Goal: Task Accomplishment & Management: Use online tool/utility

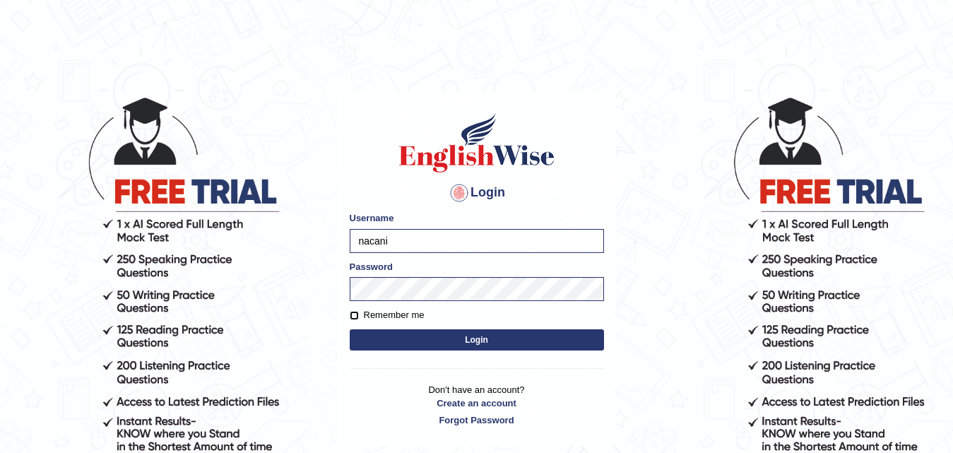
click at [353, 312] on input "Remember me" at bounding box center [354, 315] width 9 height 9
checkbox input "true"
click at [382, 331] on button "Login" at bounding box center [477, 339] width 254 height 21
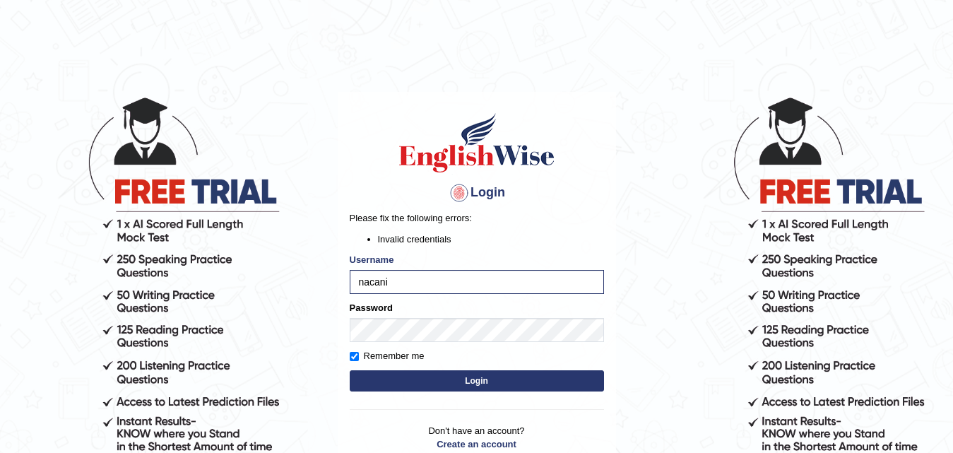
click at [405, 374] on button "Login" at bounding box center [477, 380] width 254 height 21
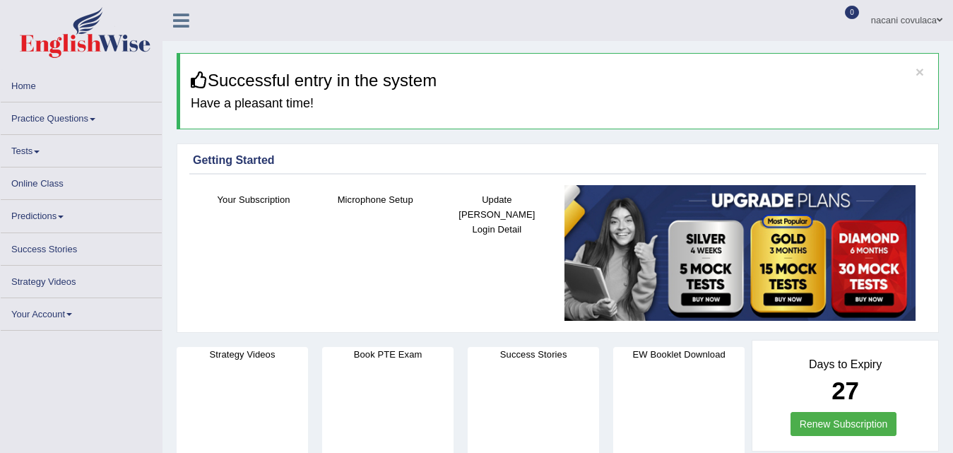
click at [71, 186] on link "Online Class" at bounding box center [81, 181] width 161 height 28
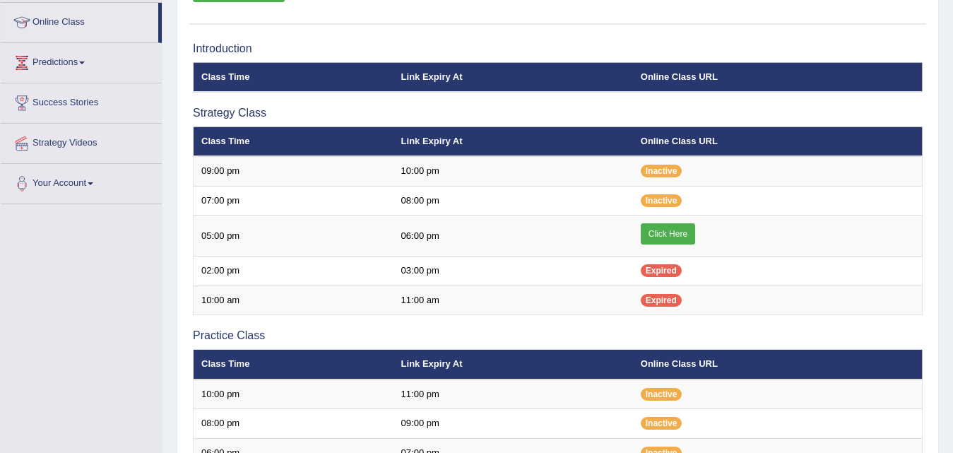
scroll to position [198, 0]
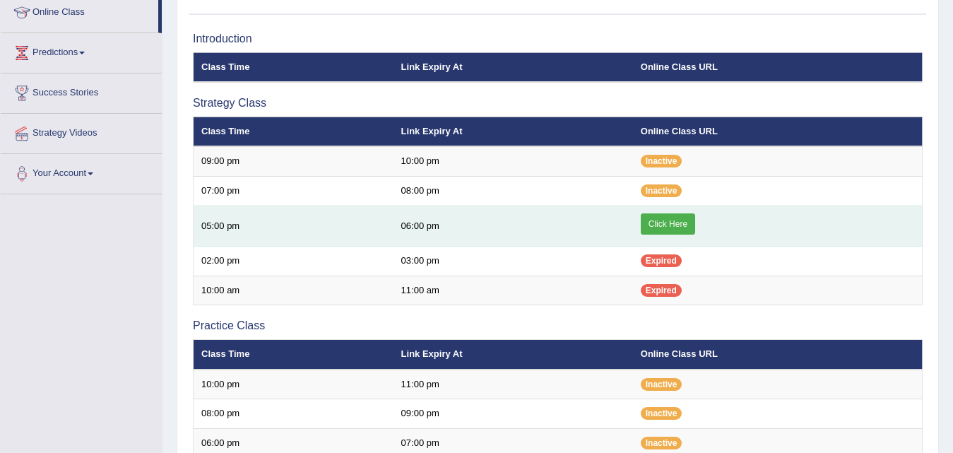
click at [659, 228] on link "Click Here" at bounding box center [667, 223] width 54 height 21
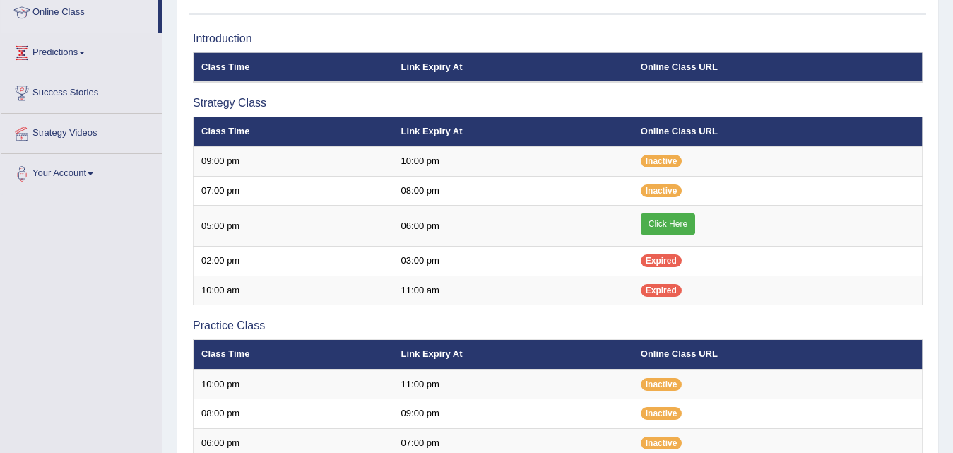
scroll to position [198, 0]
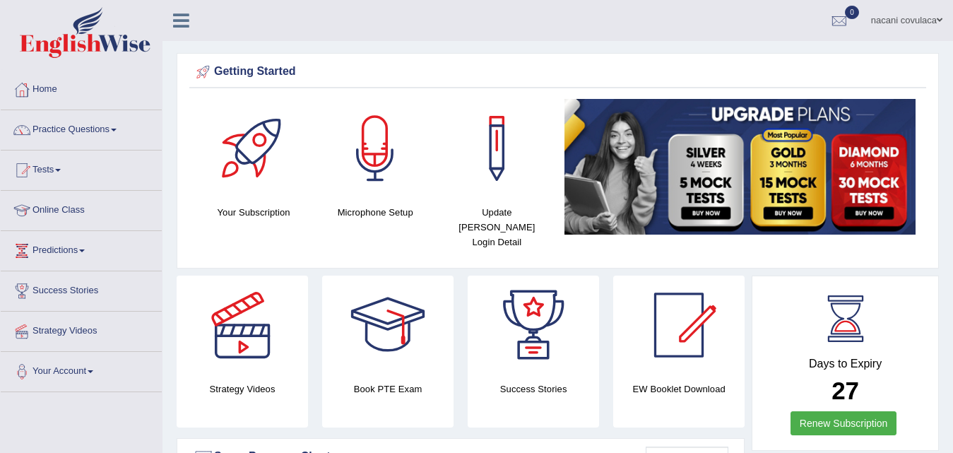
click at [210, 146] on div at bounding box center [253, 148] width 99 height 99
click at [209, 146] on div at bounding box center [253, 148] width 99 height 99
click at [211, 145] on div at bounding box center [253, 148] width 99 height 99
click at [214, 144] on div at bounding box center [253, 148] width 99 height 99
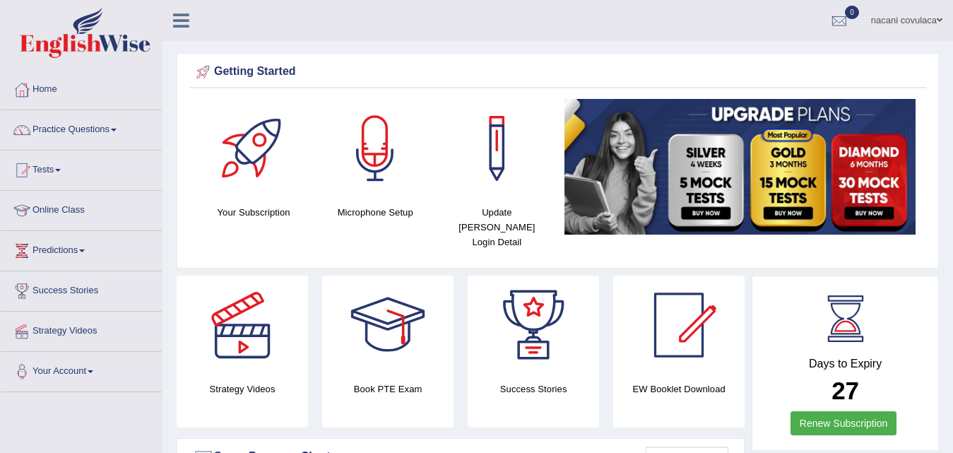
click at [215, 144] on div at bounding box center [253, 148] width 99 height 99
click at [215, 148] on div at bounding box center [253, 148] width 99 height 99
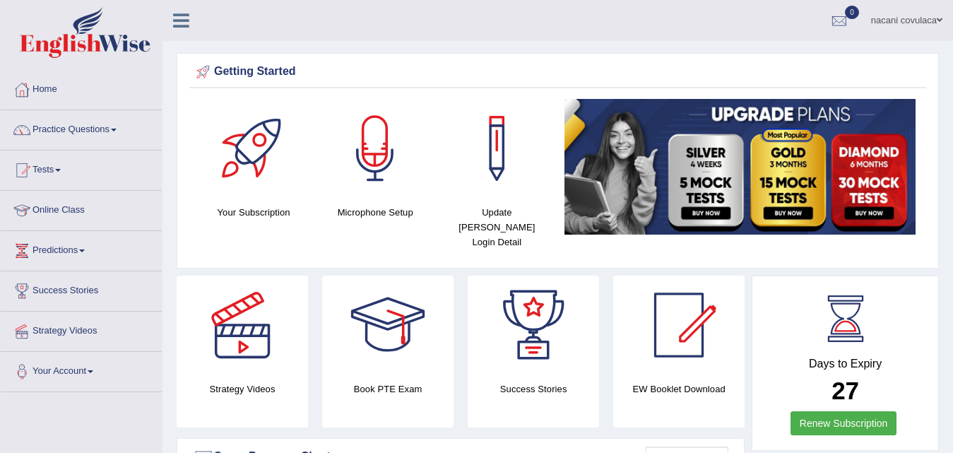
click at [215, 148] on div at bounding box center [253, 148] width 99 height 99
click at [216, 145] on div at bounding box center [253, 148] width 99 height 99
click at [215, 145] on div at bounding box center [253, 148] width 99 height 99
click at [215, 141] on div at bounding box center [253, 148] width 99 height 99
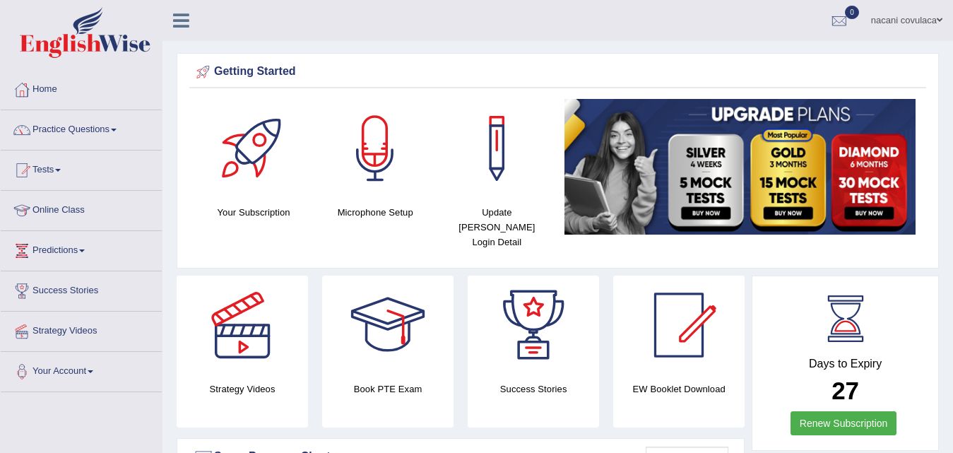
click at [228, 141] on div at bounding box center [253, 148] width 99 height 99
click at [213, 141] on div at bounding box center [253, 148] width 99 height 99
click at [220, 140] on div at bounding box center [253, 148] width 99 height 99
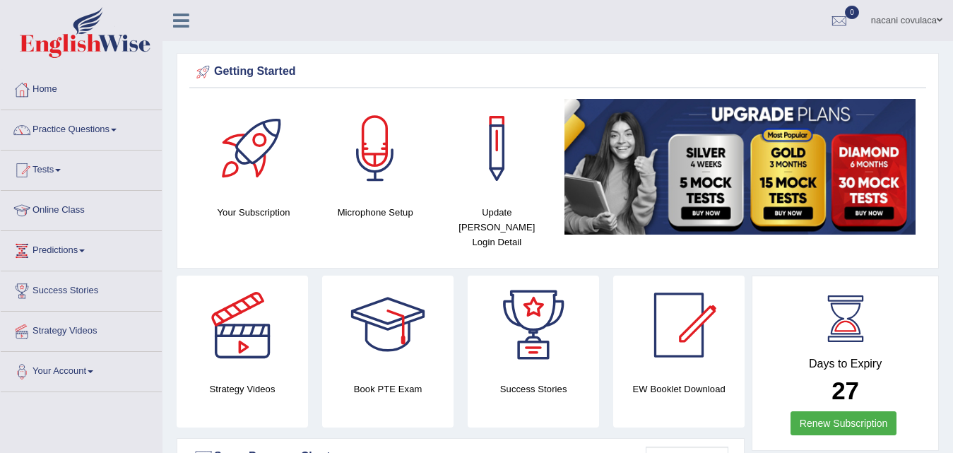
click at [220, 140] on div at bounding box center [253, 148] width 99 height 99
click at [220, 141] on div at bounding box center [253, 148] width 99 height 99
drag, startPoint x: 220, startPoint y: 120, endPoint x: 225, endPoint y: 157, distance: 37.7
click at [225, 157] on div at bounding box center [253, 148] width 99 height 99
click at [229, 132] on div at bounding box center [253, 148] width 99 height 99
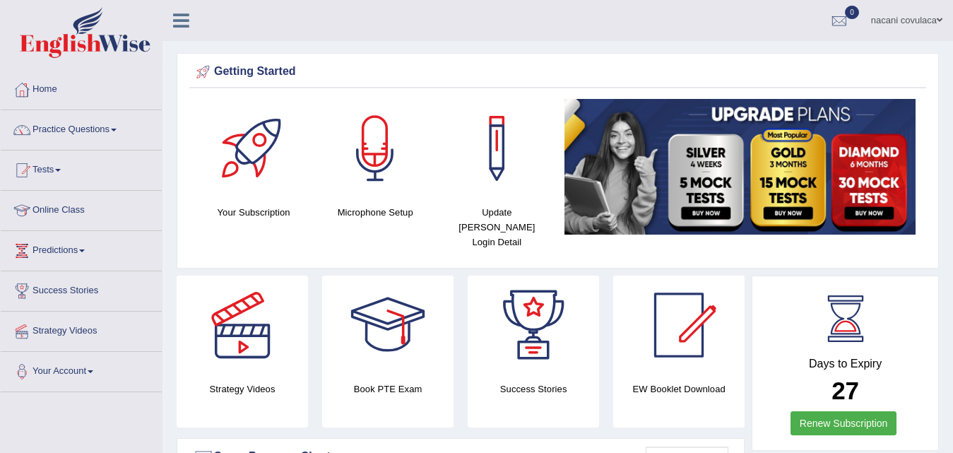
click at [229, 132] on div at bounding box center [253, 148] width 99 height 99
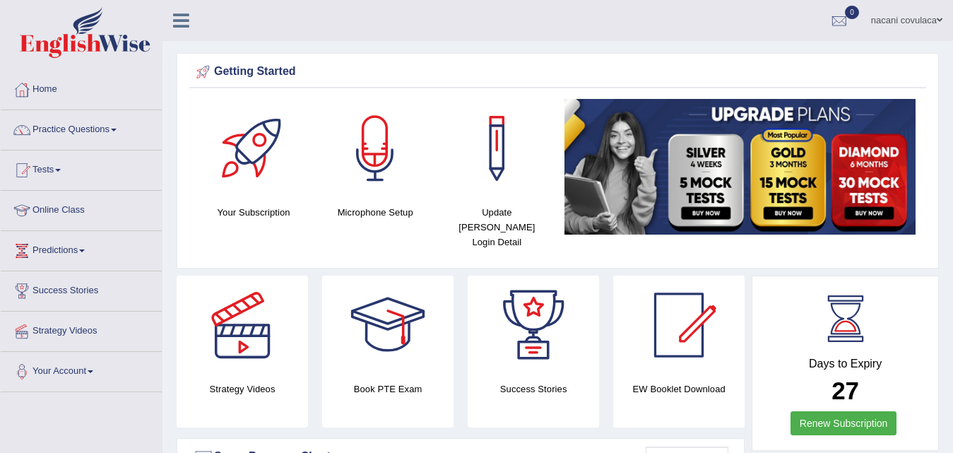
click at [229, 132] on div at bounding box center [253, 148] width 99 height 99
click at [228, 136] on div at bounding box center [253, 148] width 99 height 99
click at [231, 141] on div at bounding box center [253, 148] width 99 height 99
click at [226, 138] on div at bounding box center [253, 148] width 99 height 99
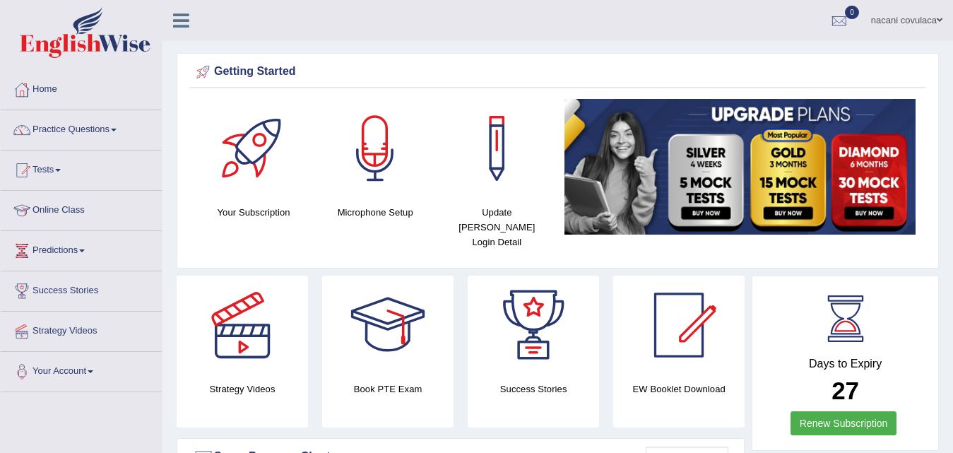
click at [227, 135] on div at bounding box center [253, 148] width 99 height 99
click at [227, 136] on div at bounding box center [253, 148] width 99 height 99
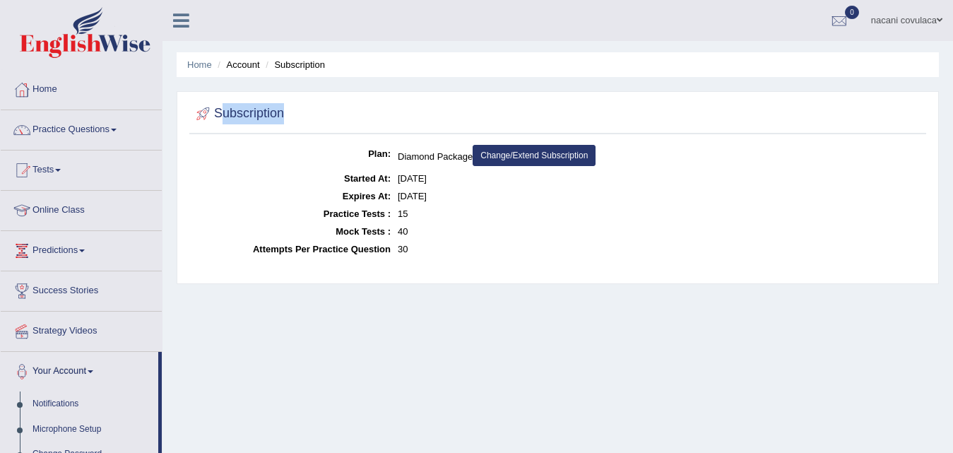
click at [232, 110] on h2 "Subscription" at bounding box center [238, 113] width 91 height 21
drag, startPoint x: 0, startPoint y: 0, endPoint x: 232, endPoint y: 110, distance: 257.1
click at [232, 110] on h2 "Subscription" at bounding box center [238, 113] width 91 height 21
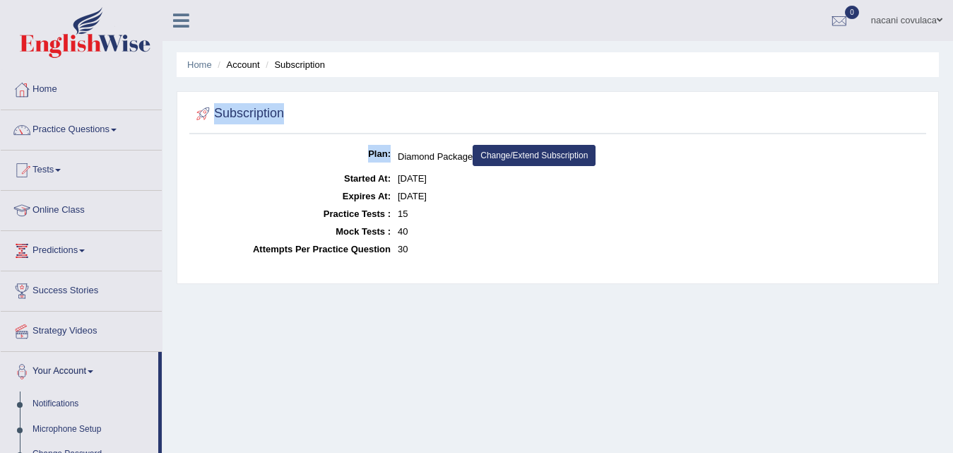
drag, startPoint x: 232, startPoint y: 110, endPoint x: 232, endPoint y: 155, distance: 45.2
click at [232, 155] on div "Subscription Plan: Diamond Package Change/Extend Subscription Started At: Aug 2…" at bounding box center [558, 187] width 762 height 193
click at [245, 300] on div "Home Account Subscription Subscription Plan: Diamond Package Change/Extend Subs…" at bounding box center [557, 353] width 790 height 706
click at [246, 301] on div "Home Account Subscription Subscription Plan: Diamond Package Change/Extend Subs…" at bounding box center [557, 353] width 790 height 706
click at [250, 302] on div "Home Account Subscription Subscription Plan: Diamond Package Change/Extend Subs…" at bounding box center [557, 353] width 790 height 706
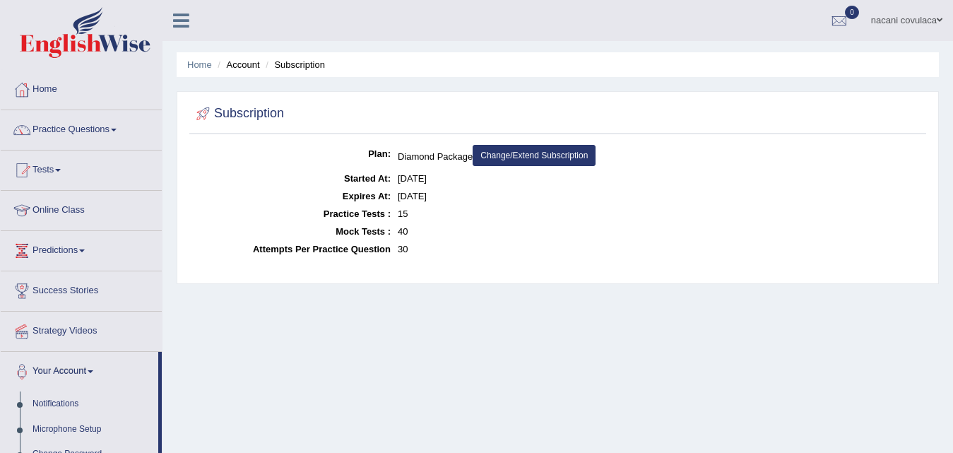
click at [251, 303] on div "Home Account Subscription Subscription Plan: Diamond Package Change/Extend Subs…" at bounding box center [557, 353] width 790 height 706
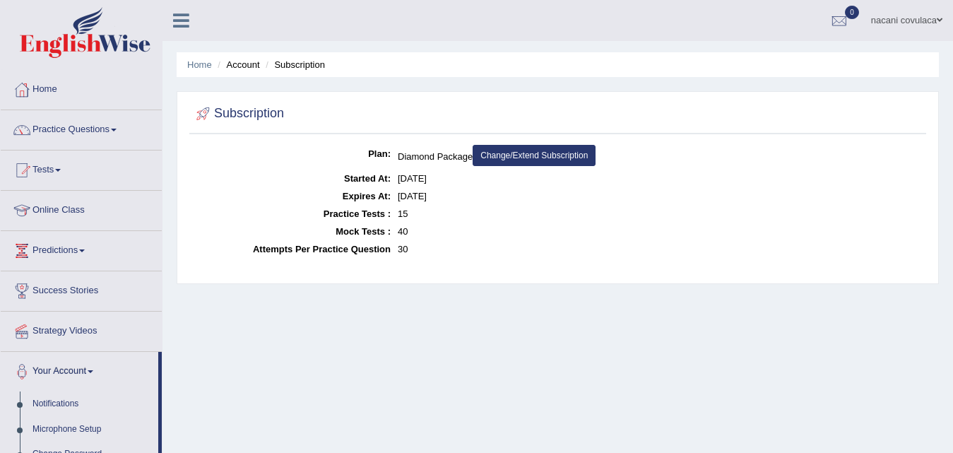
click at [251, 303] on div "Home Account Subscription Subscription Plan: Diamond Package Change/Extend Subs…" at bounding box center [557, 353] width 790 height 706
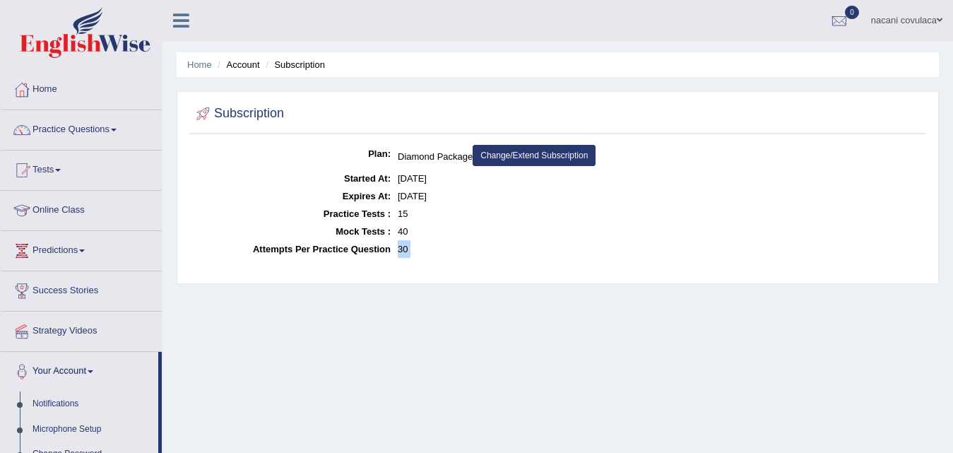
click at [251, 303] on div "Home Account Subscription Subscription Plan: Diamond Package Change/Extend Subs…" at bounding box center [557, 353] width 790 height 706
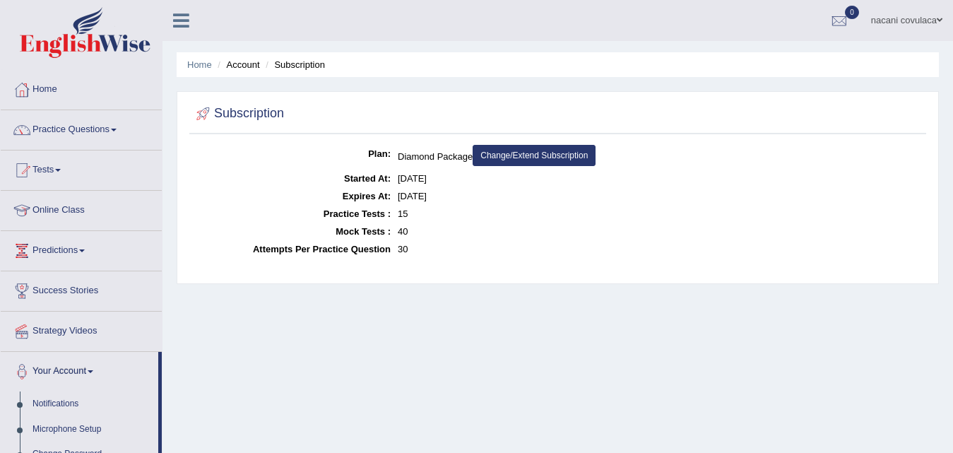
click at [251, 303] on div "Home Account Subscription Subscription Plan: Diamond Package Change/Extend Subs…" at bounding box center [557, 353] width 790 height 706
click at [252, 304] on div "Home Account Subscription Subscription Plan: Diamond Package Change/Extend Subs…" at bounding box center [557, 353] width 790 height 706
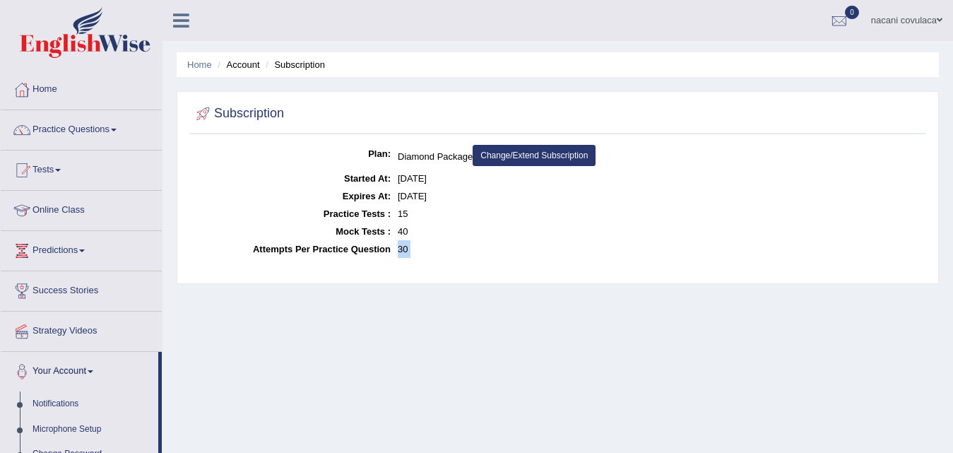
click at [252, 304] on div "Home Account Subscription Subscription Plan: Diamond Package Change/Extend Subs…" at bounding box center [557, 353] width 790 height 706
click at [253, 304] on div "Home Account Subscription Subscription Plan: Diamond Package Change/Extend Subs…" at bounding box center [557, 353] width 790 height 706
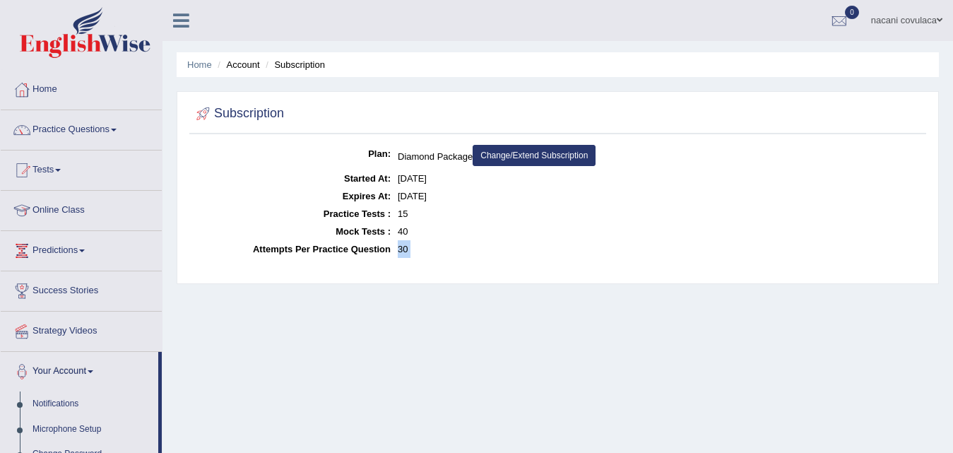
click at [253, 304] on div "Home Account Subscription Subscription Plan: Diamond Package Change/Extend Subs…" at bounding box center [557, 353] width 790 height 706
click at [253, 305] on div "Home Account Subscription Subscription Plan: Diamond Package Change/Extend Subs…" at bounding box center [557, 353] width 790 height 706
click at [253, 303] on div "Home Account Subscription Subscription Plan: Diamond Package Change/Extend Subs…" at bounding box center [557, 353] width 790 height 706
click at [250, 362] on div "Home Account Subscription Subscription Plan: Diamond Package Change/Extend Subs…" at bounding box center [557, 353] width 790 height 706
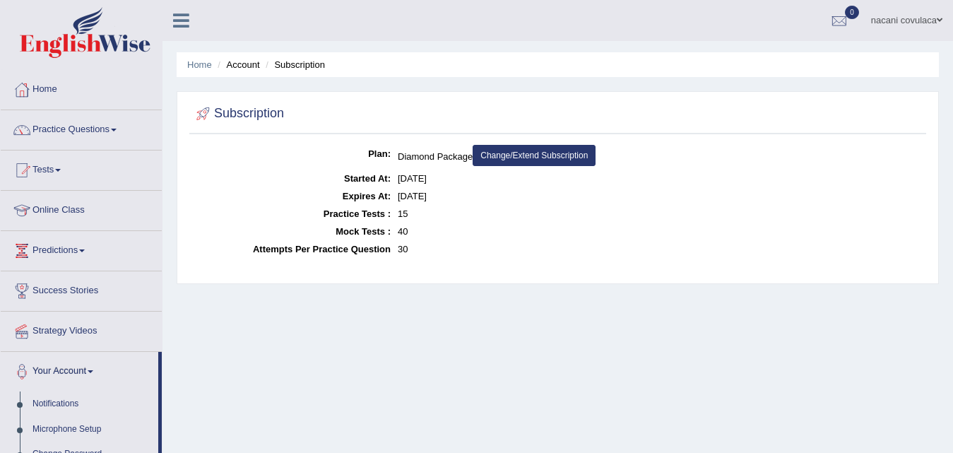
click at [250, 364] on div "Home Account Subscription Subscription Plan: Diamond Package Change/Extend Subs…" at bounding box center [557, 353] width 790 height 706
drag, startPoint x: 250, startPoint y: 364, endPoint x: 244, endPoint y: 311, distance: 52.6
click at [244, 311] on div "Home Account Subscription Subscription Plan: Diamond Package Change/Extend Subs…" at bounding box center [557, 353] width 790 height 706
click at [241, 311] on div "Home Account Subscription Subscription Plan: Diamond Package Change/Extend Subs…" at bounding box center [557, 353] width 790 height 706
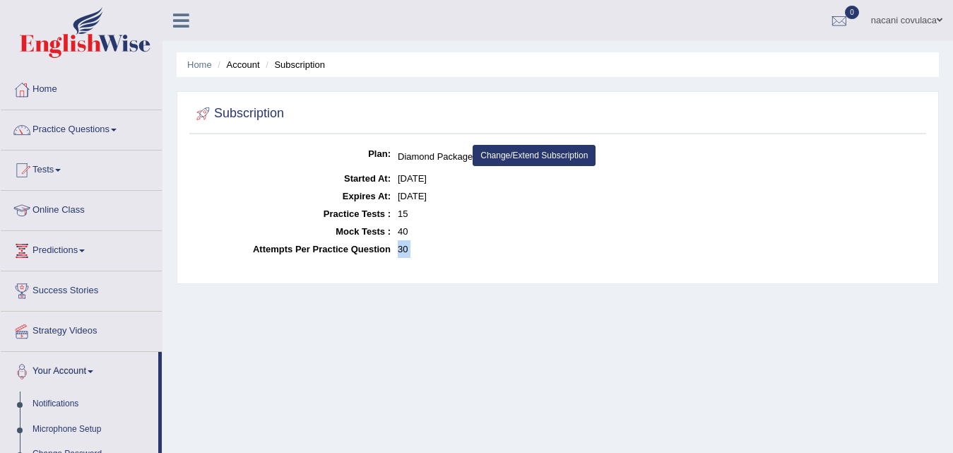
click at [241, 311] on div "Home Account Subscription Subscription Plan: Diamond Package Change/Extend Subs…" at bounding box center [557, 353] width 790 height 706
click at [241, 309] on div "Home Account Subscription Subscription Plan: Diamond Package Change/Extend Subs…" at bounding box center [557, 353] width 790 height 706
drag, startPoint x: 256, startPoint y: 302, endPoint x: 256, endPoint y: 311, distance: 8.5
click at [256, 311] on div "Home Account Subscription Subscription Plan: Diamond Package Change/Extend Subs…" at bounding box center [557, 353] width 790 height 706
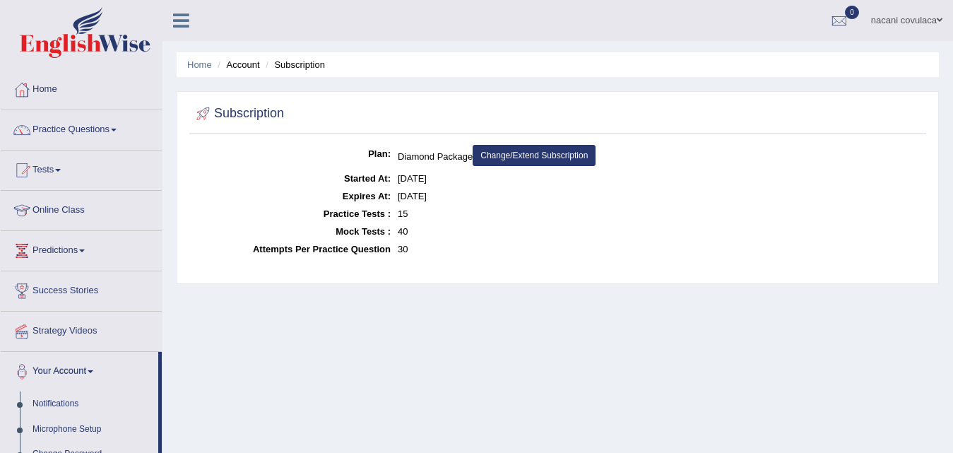
click at [256, 311] on div "Home Account Subscription Subscription Plan: Diamond Package Change/Extend Subs…" at bounding box center [557, 353] width 790 height 706
click at [254, 311] on div "Home Account Subscription Subscription Plan: Diamond Package Change/Extend Subs…" at bounding box center [557, 353] width 790 height 706
click at [254, 312] on div "Home Account Subscription Subscription Plan: Diamond Package Change/Extend Subs…" at bounding box center [557, 353] width 790 height 706
click at [251, 309] on div "Home Account Subscription Subscription Plan: Diamond Package Change/Extend Subs…" at bounding box center [557, 353] width 790 height 706
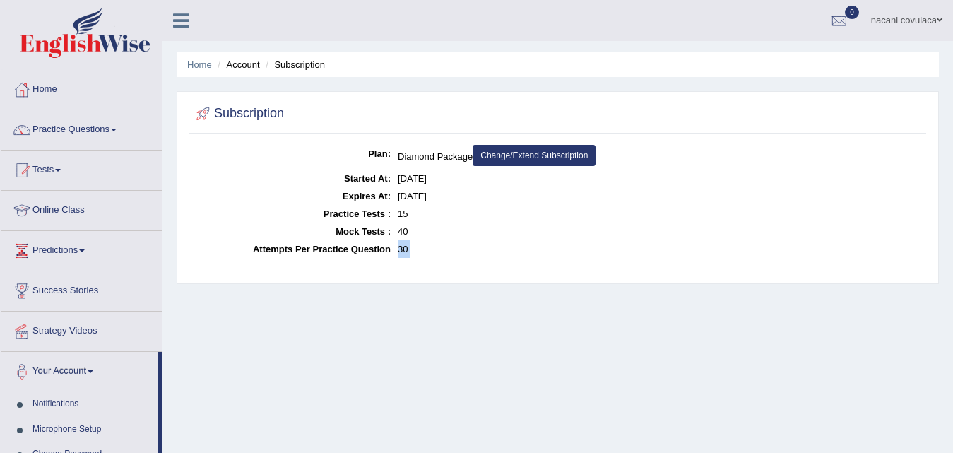
click at [251, 309] on div "Home Account Subscription Subscription Plan: Diamond Package Change/Extend Subs…" at bounding box center [557, 353] width 790 height 706
click at [251, 306] on div "Home Account Subscription Subscription Plan: Diamond Package Change/Extend Subs…" at bounding box center [557, 353] width 790 height 706
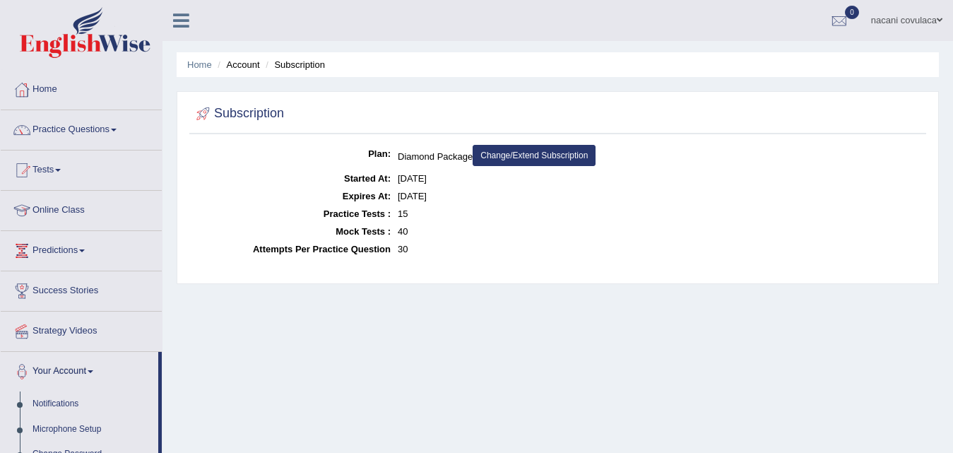
drag, startPoint x: 251, startPoint y: 306, endPoint x: 248, endPoint y: 290, distance: 15.9
click at [248, 290] on div "Home Account Subscription Subscription Plan: Diamond Package Change/Extend Subs…" at bounding box center [557, 353] width 790 height 706
click at [245, 288] on div "Home Account Subscription Subscription Plan: Diamond Package Change/Extend Subs…" at bounding box center [557, 353] width 790 height 706
click at [246, 289] on div "Home Account Subscription Subscription Plan: Diamond Package Change/Extend Subs…" at bounding box center [557, 353] width 790 height 706
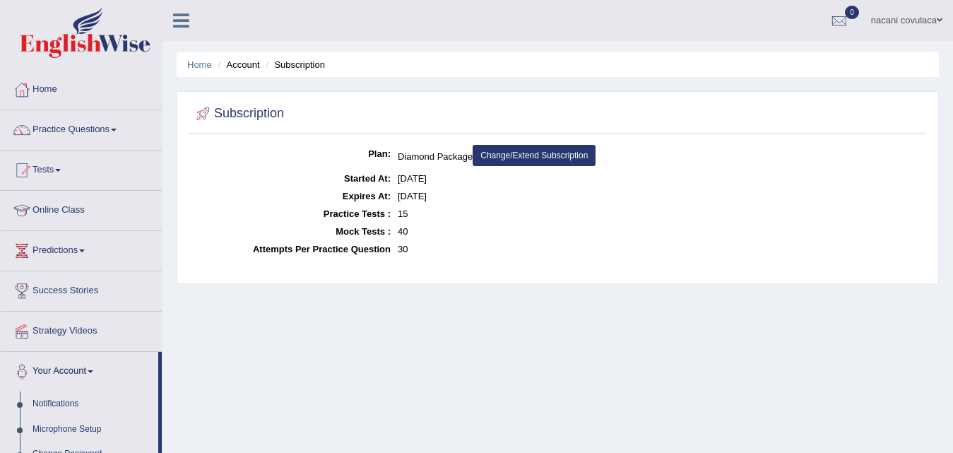
click at [246, 289] on div "Home Account Subscription Subscription Plan: Diamond Package Change/Extend Subs…" at bounding box center [557, 353] width 790 height 706
drag, startPoint x: 246, startPoint y: 289, endPoint x: 237, endPoint y: 275, distance: 16.8
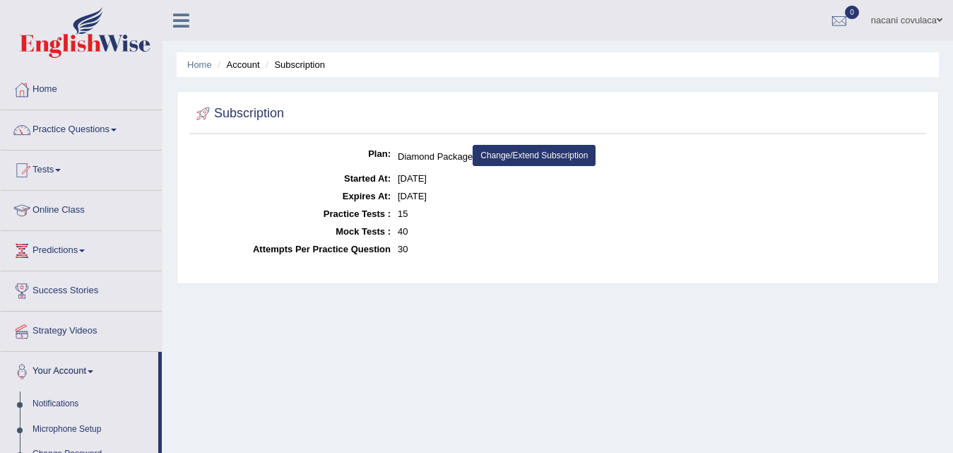
click at [246, 289] on div "Home Account Subscription Subscription Plan: Diamond Package Change/Extend Subs…" at bounding box center [557, 353] width 790 height 706
click at [237, 275] on div "Home Account Subscription Subscription Plan: Diamond Package Change/Extend Subs…" at bounding box center [557, 353] width 790 height 706
click at [241, 275] on div "Plan: Diamond Package Change/Extend Subscription Started At: Aug 21, 2025 Expir…" at bounding box center [557, 210] width 736 height 131
drag, startPoint x: 241, startPoint y: 275, endPoint x: 248, endPoint y: 253, distance: 22.1
click at [248, 253] on div "Plan: Diamond Package Change/Extend Subscription Started At: Aug 21, 2025 Expir…" at bounding box center [557, 210] width 736 height 131
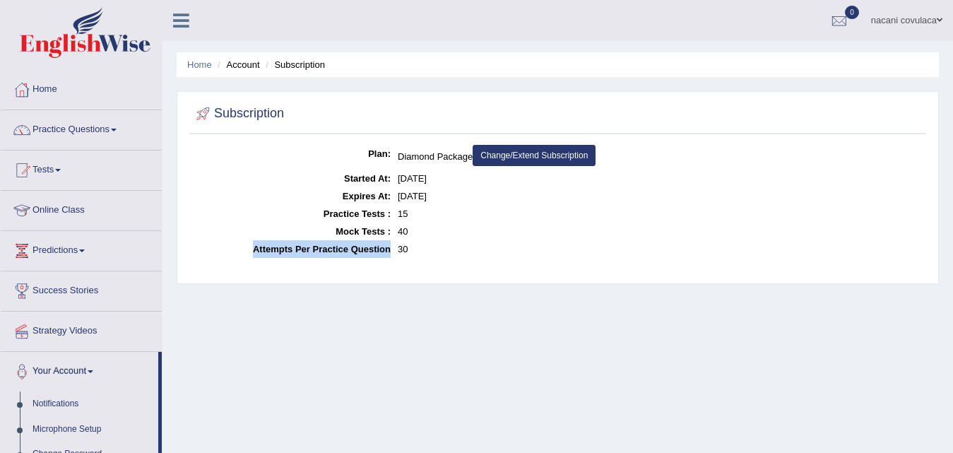
click at [248, 253] on dt "Attempts Per Practice Question" at bounding box center [292, 249] width 198 height 18
drag, startPoint x: 248, startPoint y: 253, endPoint x: 249, endPoint y: 243, distance: 10.7
click at [249, 243] on dt "Attempts Per Practice Question" at bounding box center [292, 249] width 198 height 18
click at [256, 250] on dt "Attempts Per Practice Question" at bounding box center [292, 249] width 198 height 18
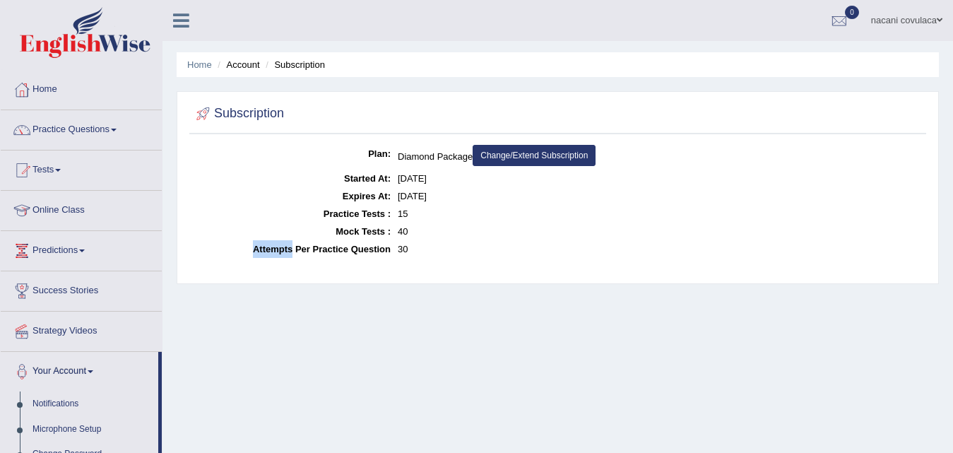
click at [255, 250] on dt "Attempts Per Practice Question" at bounding box center [292, 249] width 198 height 18
click at [262, 252] on dt "Attempts Per Practice Question" at bounding box center [292, 249] width 198 height 18
click at [271, 270] on div "Plan: Diamond Package Change/Extend Subscription Started At: Aug 21, 2025 Expir…" at bounding box center [557, 210] width 736 height 131
click at [263, 251] on dt "Attempts Per Practice Question" at bounding box center [292, 249] width 198 height 18
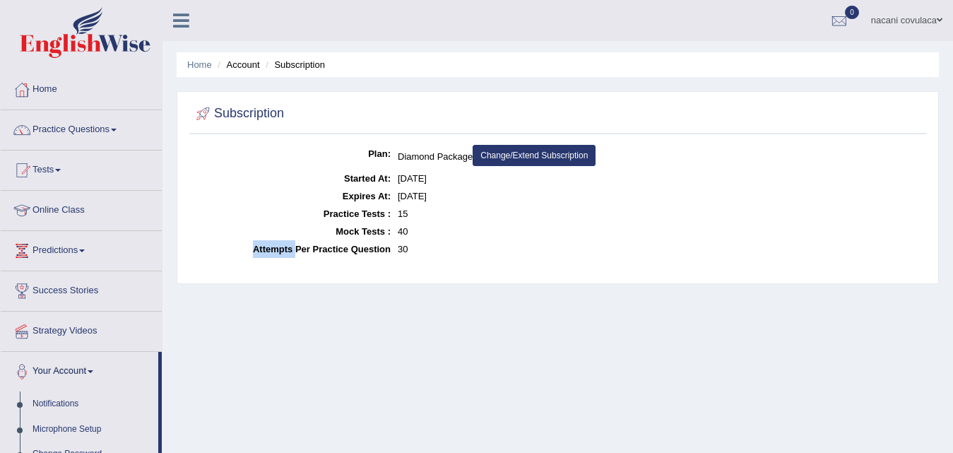
drag, startPoint x: 263, startPoint y: 251, endPoint x: 277, endPoint y: 246, distance: 14.6
click at [263, 253] on dt "Attempts Per Practice Question" at bounding box center [292, 249] width 198 height 18
click at [277, 246] on dt "Attempts Per Practice Question" at bounding box center [292, 249] width 198 height 18
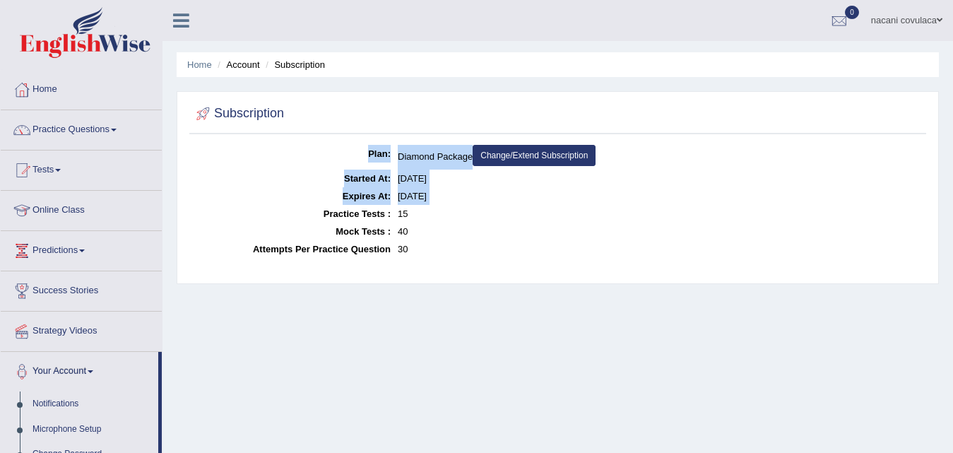
drag, startPoint x: 288, startPoint y: 216, endPoint x: 329, endPoint y: 283, distance: 78.6
click at [329, 283] on div "Subscription Plan: Diamond Package Change/Extend Subscription Started At: Aug 2…" at bounding box center [558, 187] width 762 height 193
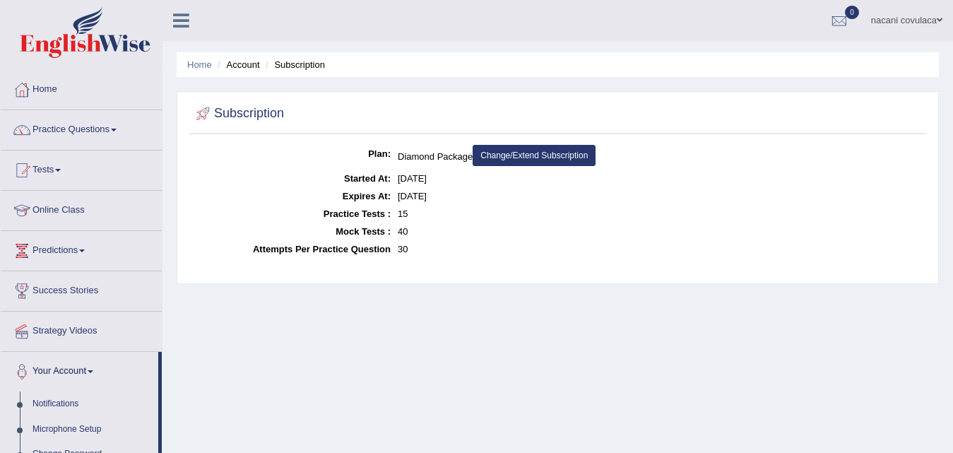
click at [322, 276] on div "Plan: Diamond Package Change/Extend Subscription Started At: Aug 21, 2025 Expir…" at bounding box center [557, 210] width 736 height 131
click at [308, 263] on div "Plan: Diamond Package Change/Extend Subscription Started At: Aug 21, 2025 Expir…" at bounding box center [557, 210] width 736 height 131
drag, startPoint x: 308, startPoint y: 263, endPoint x: 251, endPoint y: 237, distance: 62.6
click at [251, 237] on div "Plan: Diamond Package Change/Extend Subscription Started At: Aug 21, 2025 Expir…" at bounding box center [557, 210] width 736 height 131
click at [251, 232] on dt "Mock Tests :" at bounding box center [292, 231] width 198 height 18
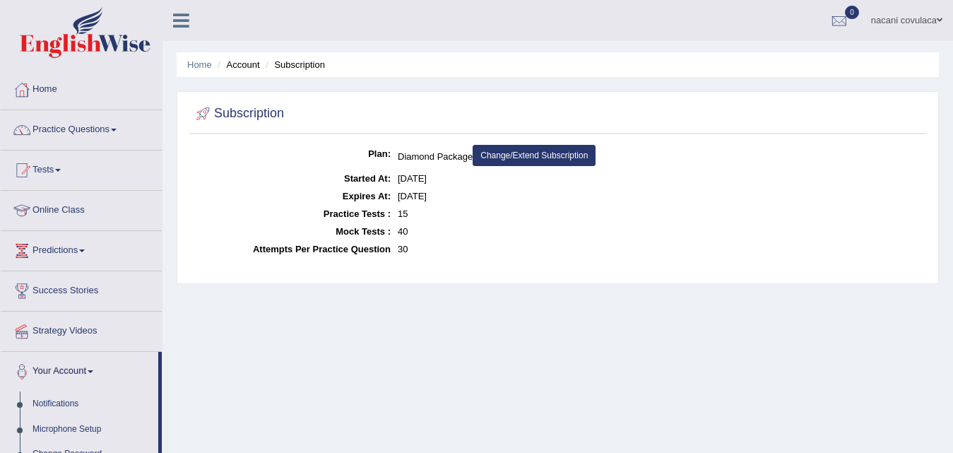
click at [251, 232] on dt "Mock Tests :" at bounding box center [292, 231] width 198 height 18
click at [227, 184] on dt "Started At:" at bounding box center [292, 178] width 198 height 18
click at [227, 177] on dt "Started At:" at bounding box center [292, 178] width 198 height 18
click at [177, 178] on div "Subscription Plan: Diamond Package Change/Extend Subscription Started At: Aug 2…" at bounding box center [558, 187] width 762 height 193
click at [178, 184] on div "Subscription Plan: Diamond Package Change/Extend Subscription Started At: Aug 2…" at bounding box center [558, 187] width 762 height 193
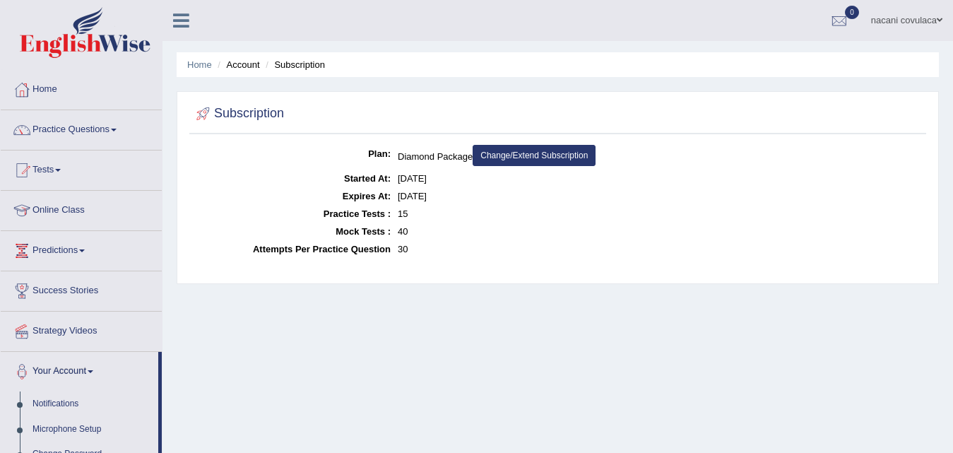
click at [179, 183] on div "Subscription Plan: Diamond Package Change/Extend Subscription Started At: Aug 2…" at bounding box center [558, 187] width 762 height 193
drag, startPoint x: 179, startPoint y: 183, endPoint x: 171, endPoint y: 183, distance: 8.5
click at [171, 183] on div "Home Account Subscription Subscription Plan: Diamond Package Change/Extend Subs…" at bounding box center [557, 353] width 790 height 706
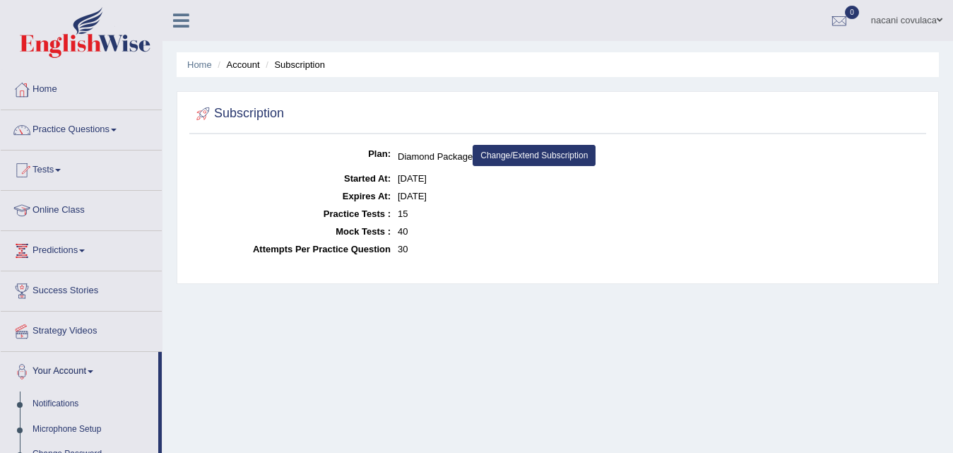
click at [169, 183] on div "Home Account Subscription Subscription Plan: Diamond Package Change/Extend Subs…" at bounding box center [557, 353] width 790 height 706
drag, startPoint x: 169, startPoint y: 183, endPoint x: 162, endPoint y: 189, distance: 8.5
click at [162, 189] on div "Home Account Subscription Subscription Plan: Diamond Package Change/Extend Subs…" at bounding box center [557, 353] width 790 height 706
drag, startPoint x: 164, startPoint y: 184, endPoint x: 145, endPoint y: 159, distance: 31.4
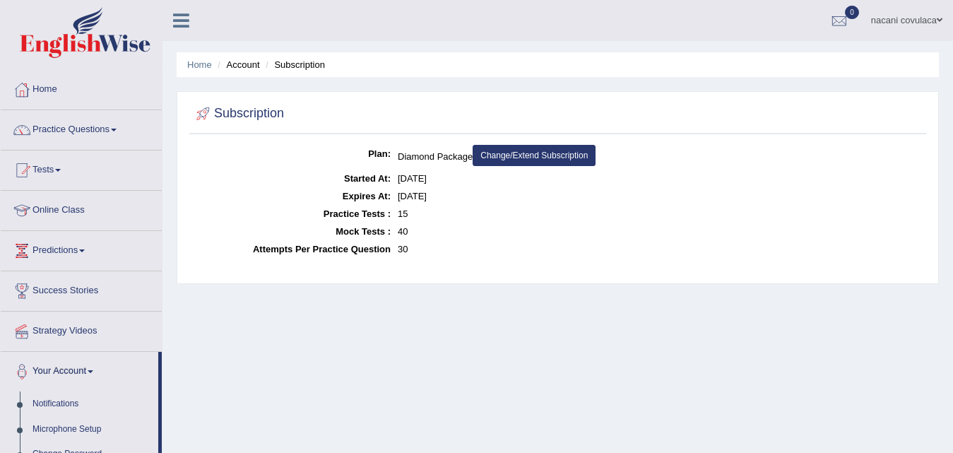
click at [145, 159] on div "Toggle navigation Home Practice Questions Speaking Practice Read Aloud Repeat S…" at bounding box center [476, 367] width 953 height 734
click at [145, 159] on link "Tests" at bounding box center [81, 167] width 161 height 35
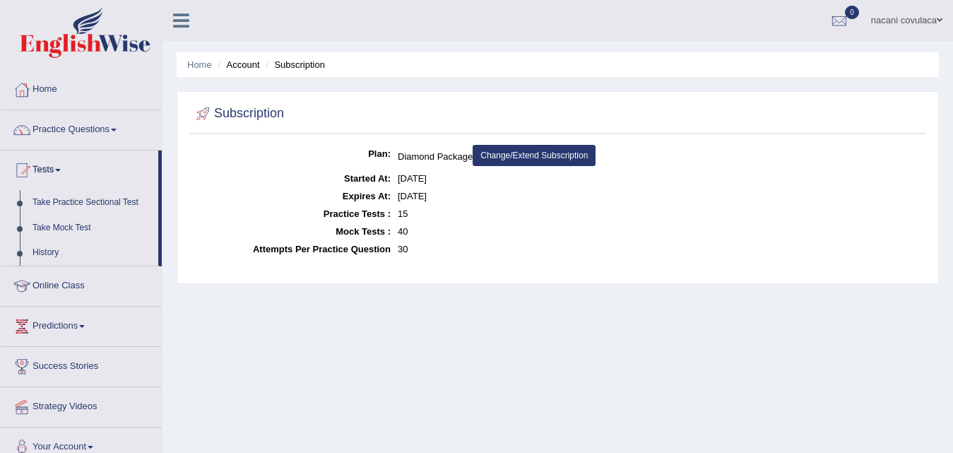
click at [239, 326] on div "Home Account Subscription Subscription Plan: Diamond Package Change/Extend Subs…" at bounding box center [557, 353] width 790 height 706
click at [241, 327] on div "Home Account Subscription Subscription Plan: Diamond Package Change/Extend Subs…" at bounding box center [557, 353] width 790 height 706
click at [246, 330] on div "Home Account Subscription Subscription Plan: Diamond Package Change/Extend Subs…" at bounding box center [557, 353] width 790 height 706
click at [246, 328] on div "Home Account Subscription Subscription Plan: Diamond Package Change/Extend Subs…" at bounding box center [557, 353] width 790 height 706
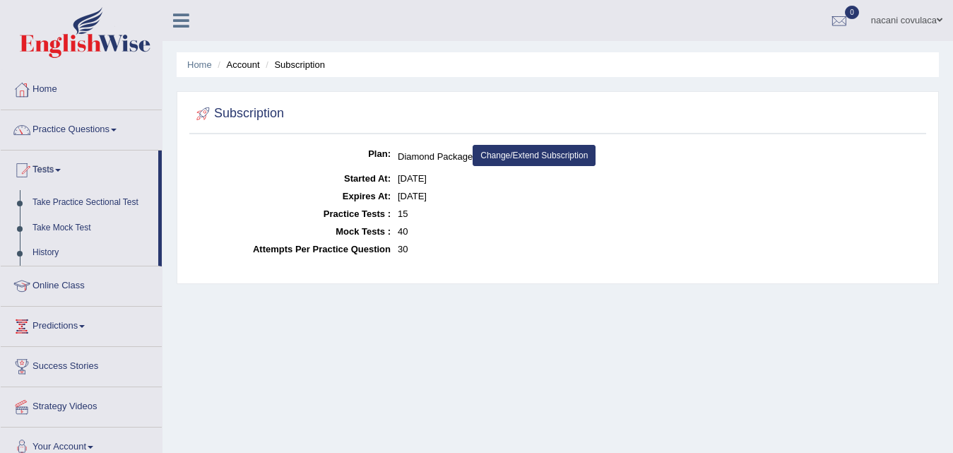
click at [246, 328] on div "Home Account Subscription Subscription Plan: Diamond Package Change/Extend Subs…" at bounding box center [557, 353] width 790 height 706
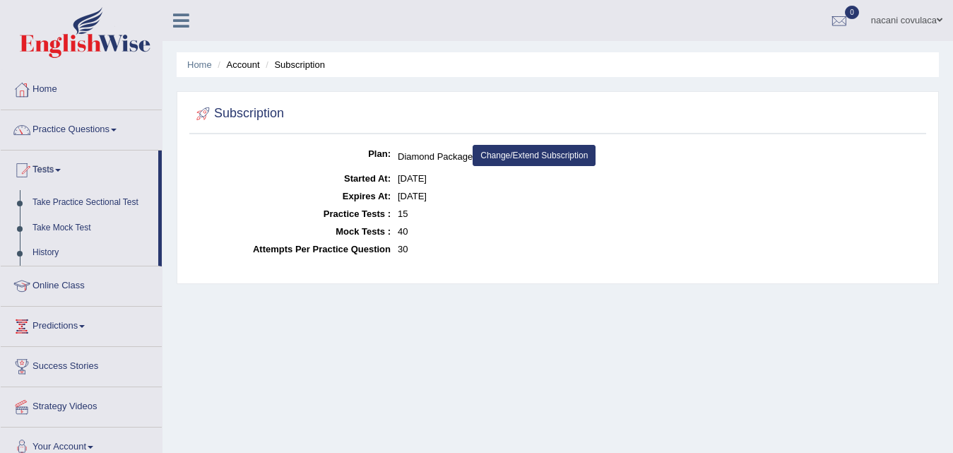
click at [246, 328] on div "Home Account Subscription Subscription Plan: Diamond Package Change/Extend Subs…" at bounding box center [557, 353] width 790 height 706
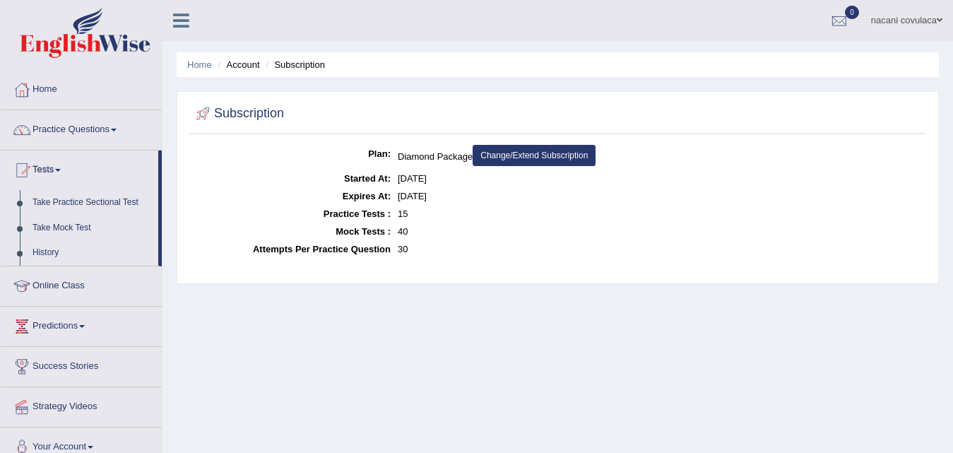
click at [246, 326] on div "Home Account Subscription Subscription Plan: Diamond Package Change/Extend Subs…" at bounding box center [557, 353] width 790 height 706
click at [238, 323] on div "Home Account Subscription Subscription Plan: Diamond Package Change/Extend Subs…" at bounding box center [557, 353] width 790 height 706
click at [237, 323] on div "Home Account Subscription Subscription Plan: Diamond Package Change/Extend Subs…" at bounding box center [557, 353] width 790 height 706
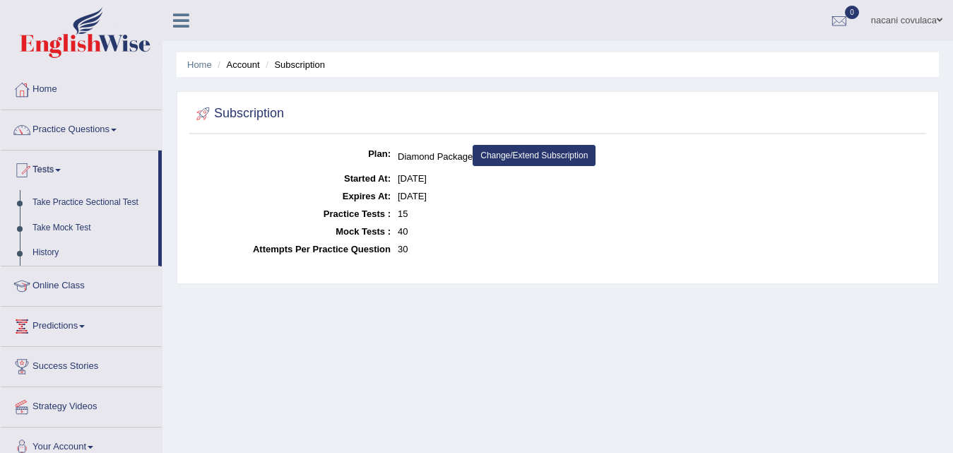
click at [237, 323] on div "Home Account Subscription Subscription Plan: Diamond Package Change/Extend Subs…" at bounding box center [557, 353] width 790 height 706
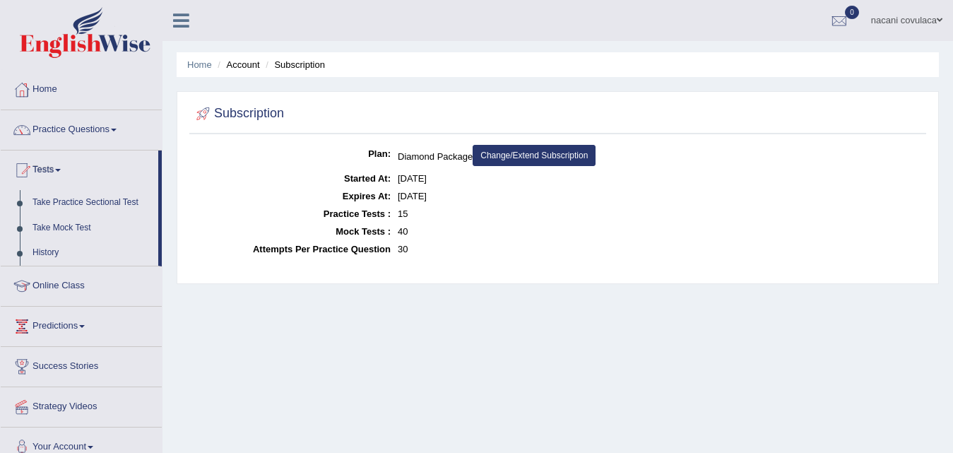
click at [237, 323] on div "Home Account Subscription Subscription Plan: Diamond Package Change/Extend Subs…" at bounding box center [557, 353] width 790 height 706
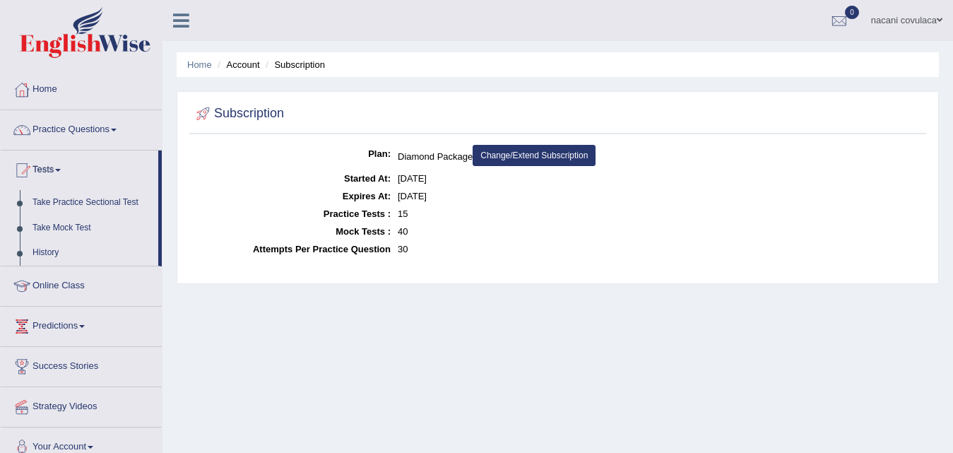
click at [236, 323] on div "Home Account Subscription Subscription Plan: Diamond Package Change/Extend Subs…" at bounding box center [557, 353] width 790 height 706
click at [237, 323] on div "Home Account Subscription Subscription Plan: Diamond Package Change/Extend Subs…" at bounding box center [557, 353] width 790 height 706
click at [297, 275] on div "Plan: Diamond Package Change/Extend Subscription Started At: Aug 21, 2025 Expir…" at bounding box center [557, 210] width 736 height 131
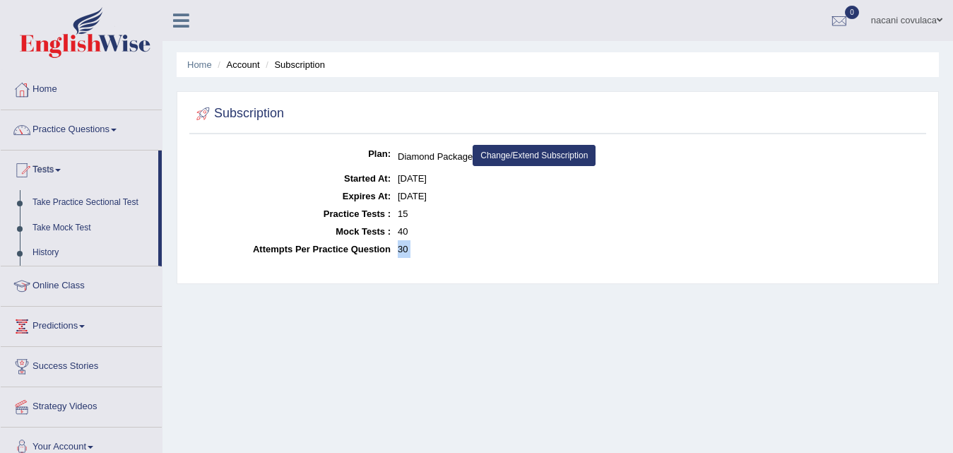
click at [297, 275] on div "Plan: Diamond Package Change/Extend Subscription Started At: Aug 21, 2025 Expir…" at bounding box center [557, 210] width 736 height 131
click at [297, 265] on div "Plan: Diamond Package Change/Extend Subscription Started At: Aug 21, 2025 Expir…" at bounding box center [557, 210] width 736 height 131
click at [296, 265] on div "Plan: Diamond Package Change/Extend Subscription Started At: Aug 21, 2025 Expir…" at bounding box center [557, 210] width 736 height 131
click at [338, 189] on dt "Expires At:" at bounding box center [292, 196] width 198 height 18
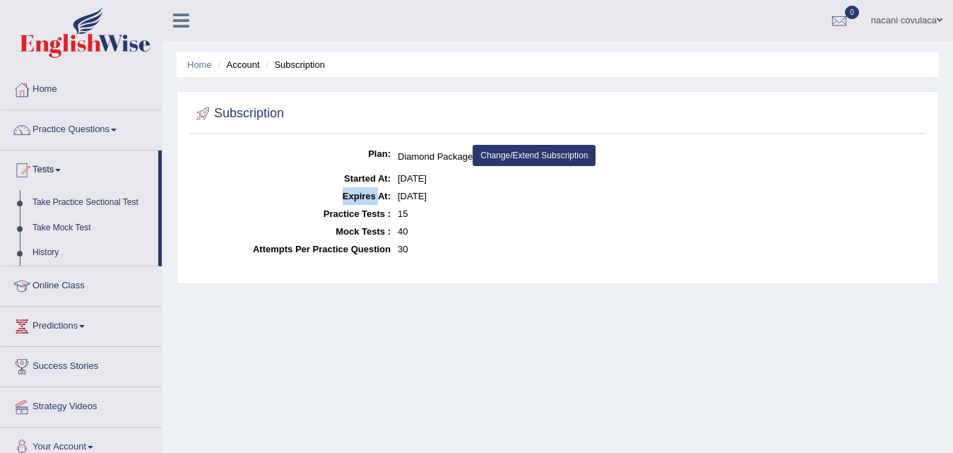
click at [344, 186] on dl "Plan: Diamond Package Change/Extend Subscription Started At: Aug 21, 2025 Expir…" at bounding box center [557, 201] width 729 height 113
click at [344, 186] on dt "Started At:" at bounding box center [292, 178] width 198 height 18
click at [344, 184] on dt "Started At:" at bounding box center [292, 178] width 198 height 18
click at [345, 186] on dt "Started At:" at bounding box center [292, 178] width 198 height 18
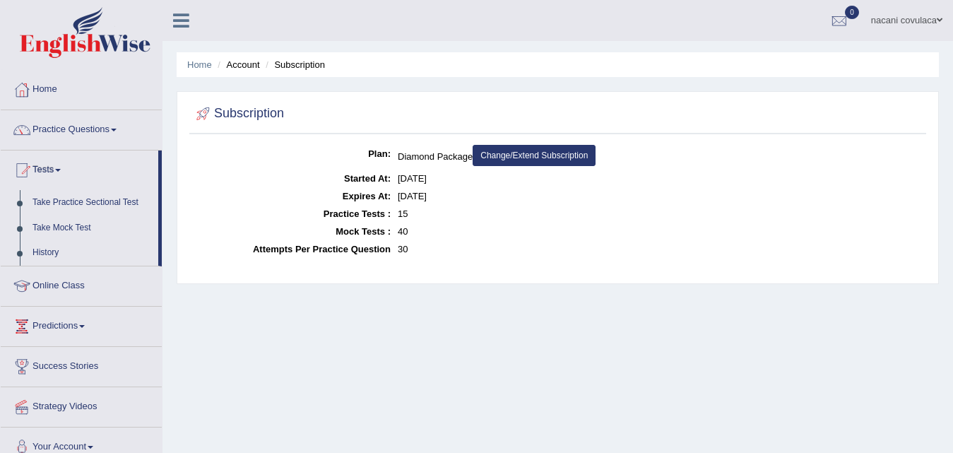
click at [341, 204] on dt "Expires At:" at bounding box center [292, 196] width 198 height 18
click at [341, 207] on dl "Plan: Diamond Package Change/Extend Subscription Started At: Aug 21, 2025 Expir…" at bounding box center [557, 201] width 729 height 113
click at [341, 207] on dt "Practice Tests :" at bounding box center [292, 214] width 198 height 18
drag, startPoint x: 341, startPoint y: 207, endPoint x: 337, endPoint y: 195, distance: 12.7
click at [337, 195] on dl "Plan: Diamond Package Change/Extend Subscription Started At: Aug 21, 2025 Expir…" at bounding box center [557, 201] width 729 height 113
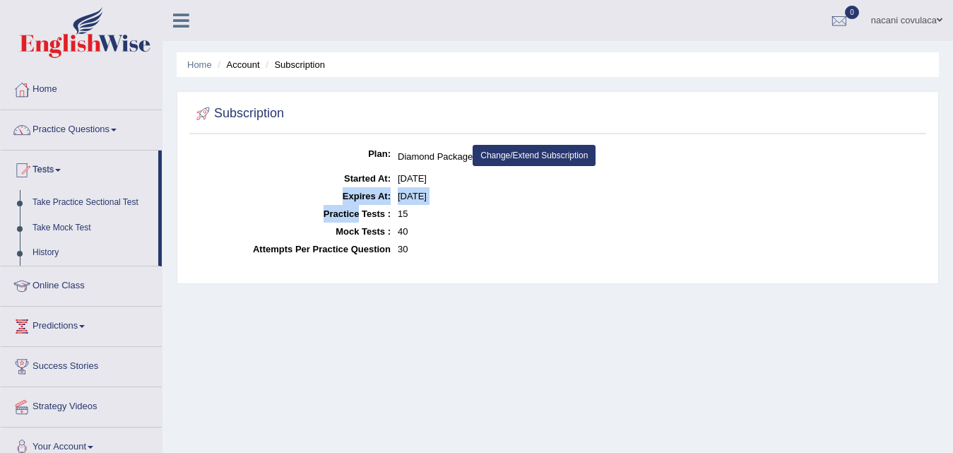
click at [337, 195] on dt "Expires At:" at bounding box center [292, 196] width 198 height 18
click at [339, 195] on dt "Expires At:" at bounding box center [292, 196] width 198 height 18
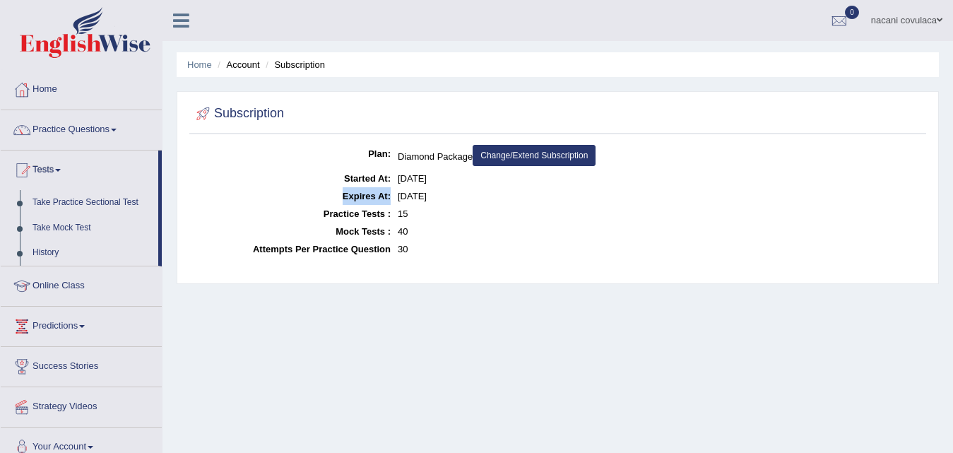
drag, startPoint x: 339, startPoint y: 195, endPoint x: 341, endPoint y: 173, distance: 22.0
click at [341, 173] on dl "Plan: Diamond Package Change/Extend Subscription Started At: Aug 21, 2025 Expir…" at bounding box center [557, 201] width 729 height 113
click at [378, 212] on dt "Practice Tests :" at bounding box center [292, 214] width 198 height 18
click at [375, 213] on dt "Practice Tests :" at bounding box center [292, 214] width 198 height 18
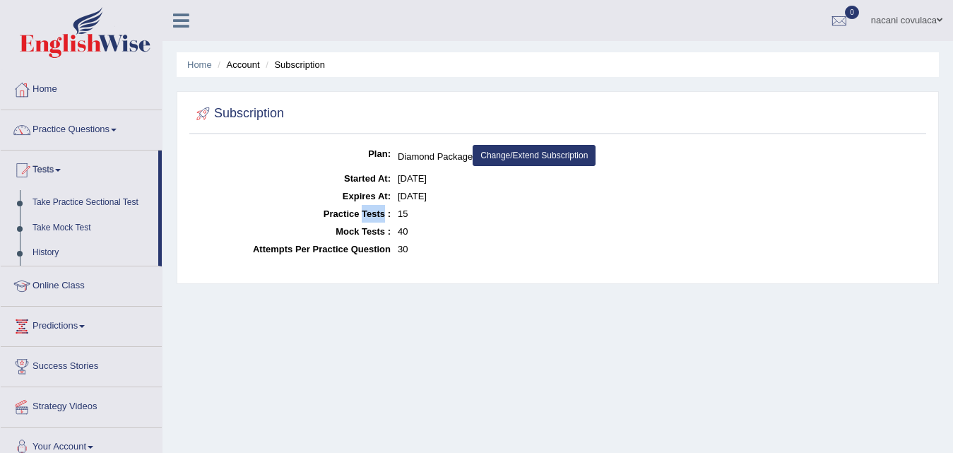
click at [374, 213] on dt "Practice Tests :" at bounding box center [292, 214] width 198 height 18
click at [374, 208] on dt "Practice Tests :" at bounding box center [292, 214] width 198 height 18
click at [379, 210] on dt "Practice Tests :" at bounding box center [292, 214] width 198 height 18
click at [378, 211] on dt "Practice Tests :" at bounding box center [292, 214] width 198 height 18
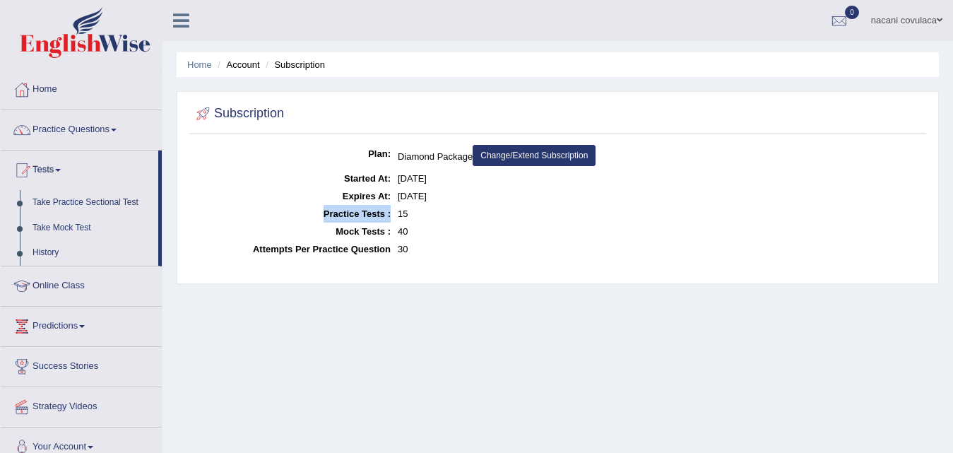
click at [378, 211] on dt "Practice Tests :" at bounding box center [292, 214] width 198 height 18
click at [378, 208] on dt "Practice Tests :" at bounding box center [292, 214] width 198 height 18
click at [381, 210] on dt "Practice Tests :" at bounding box center [292, 214] width 198 height 18
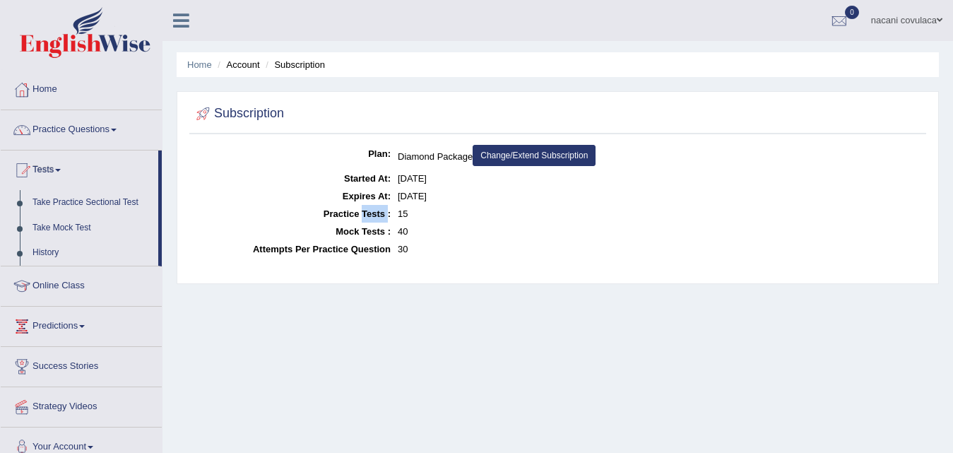
click at [381, 210] on dt "Practice Tests :" at bounding box center [292, 214] width 198 height 18
click at [383, 215] on dt "Practice Tests :" at bounding box center [292, 214] width 198 height 18
click at [383, 213] on dt "Practice Tests :" at bounding box center [292, 214] width 198 height 18
click at [383, 215] on dt "Practice Tests :" at bounding box center [292, 214] width 198 height 18
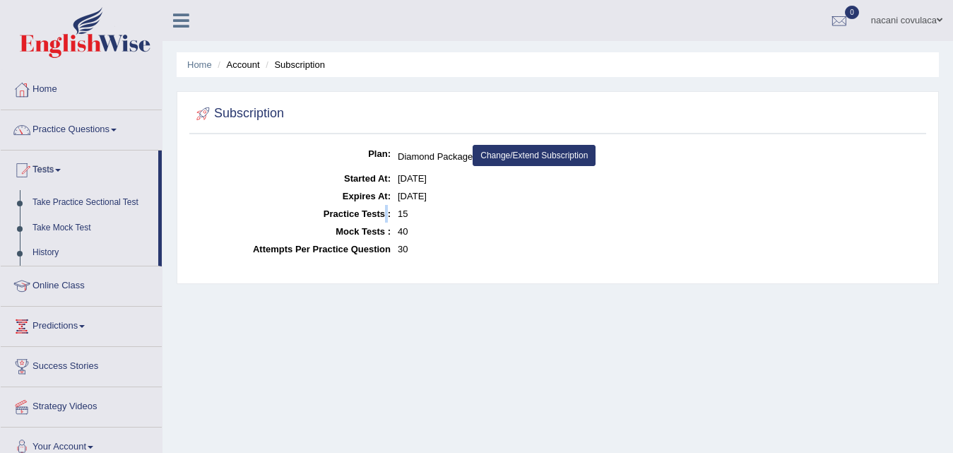
click at [383, 215] on dt "Practice Tests :" at bounding box center [292, 214] width 198 height 18
click at [385, 213] on dt "Practice Tests :" at bounding box center [292, 214] width 198 height 18
click at [385, 198] on dt "Expires At:" at bounding box center [292, 196] width 198 height 18
click at [383, 204] on dt "Expires At:" at bounding box center [292, 196] width 198 height 18
click at [383, 186] on dt "Started At:" at bounding box center [292, 178] width 198 height 18
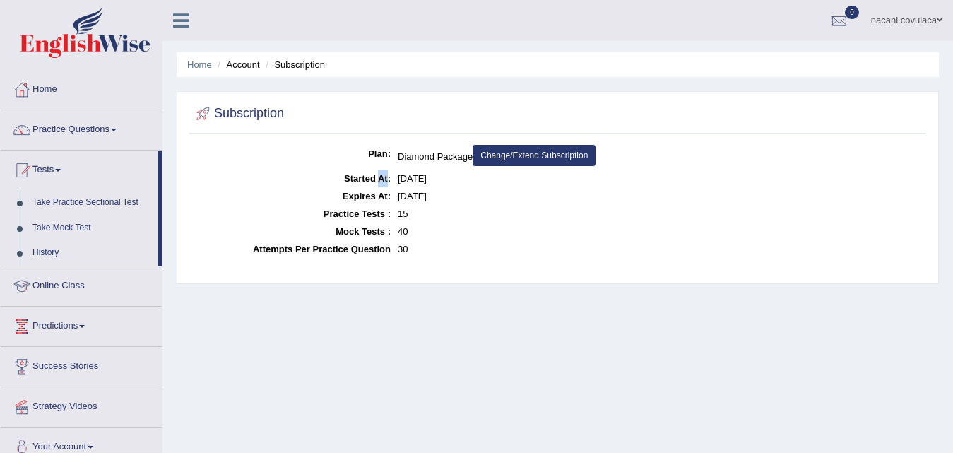
click at [383, 184] on dt "Started At:" at bounding box center [292, 178] width 198 height 18
drag, startPoint x: 383, startPoint y: 184, endPoint x: 369, endPoint y: 132, distance: 53.6
click at [369, 132] on div "Subscription Plan: Diamond Package Change/Extend Subscription Started At: Aug 2…" at bounding box center [558, 187] width 762 height 193
click at [369, 134] on div "Subscription" at bounding box center [557, 116] width 736 height 35
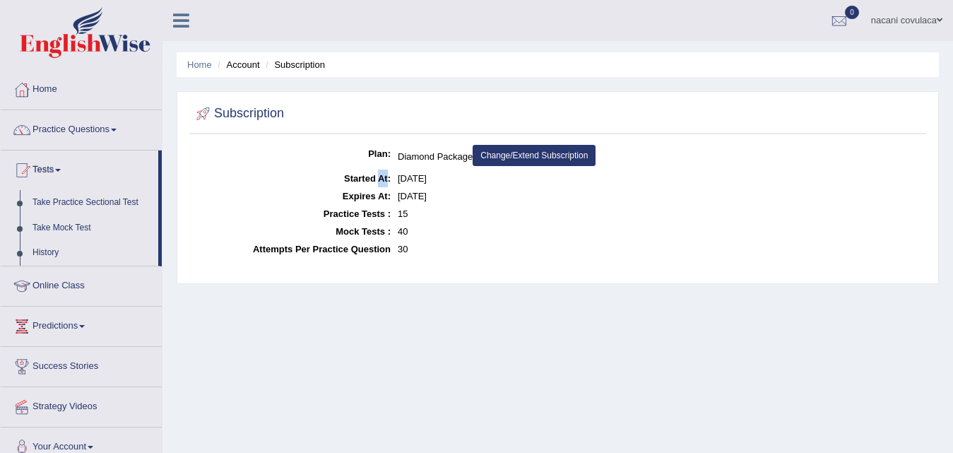
click at [377, 131] on div "Subscription" at bounding box center [557, 116] width 736 height 35
drag, startPoint x: 377, startPoint y: 131, endPoint x: 386, endPoint y: 133, distance: 9.3
click at [386, 133] on div "Subscription" at bounding box center [557, 116] width 736 height 35
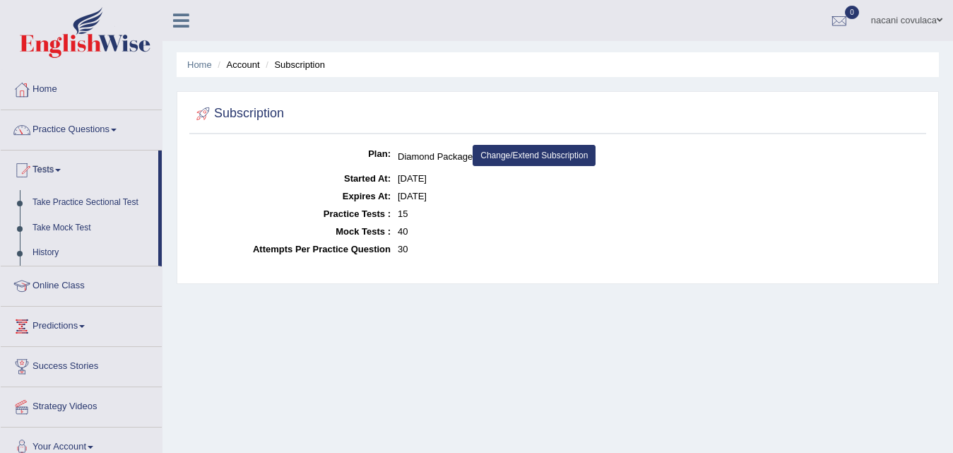
click at [378, 124] on div "Subscription" at bounding box center [557, 116] width 736 height 35
click at [400, 76] on ul "Home Account Subscription" at bounding box center [558, 64] width 762 height 25
drag, startPoint x: 368, startPoint y: 18, endPoint x: 410, endPoint y: -33, distance: 66.2
click at [410, 0] on html "Toggle navigation Home Practice Questions Speaking Practice Read Aloud Repeat S…" at bounding box center [476, 226] width 953 height 453
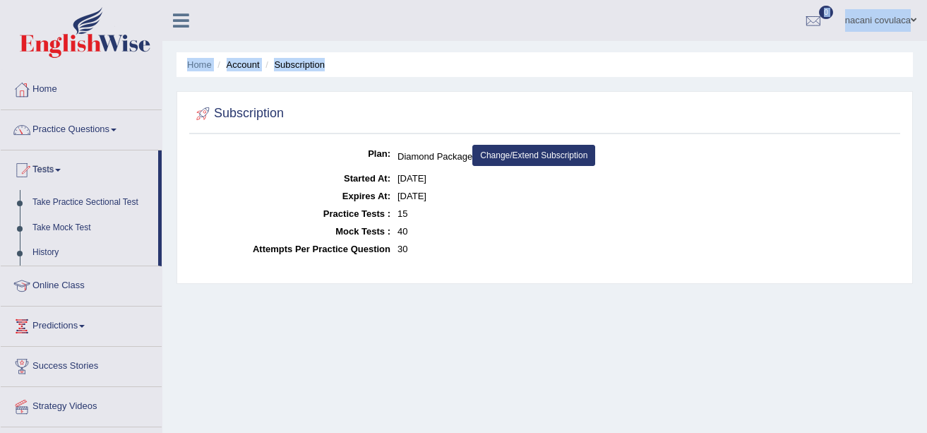
click at [443, 8] on ul "nacani covulaca Toggle navigation Username: nacani Access Type: Online Subscrip…" at bounding box center [659, 20] width 535 height 40
click at [442, 11] on ul "nacani covulaca Toggle navigation Username: nacani Access Type: Online Subscrip…" at bounding box center [659, 20] width 535 height 40
click at [443, 9] on ul "nacani covulaca Toggle navigation Username: nacani Access Type: Online Subscrip…" at bounding box center [659, 20] width 535 height 40
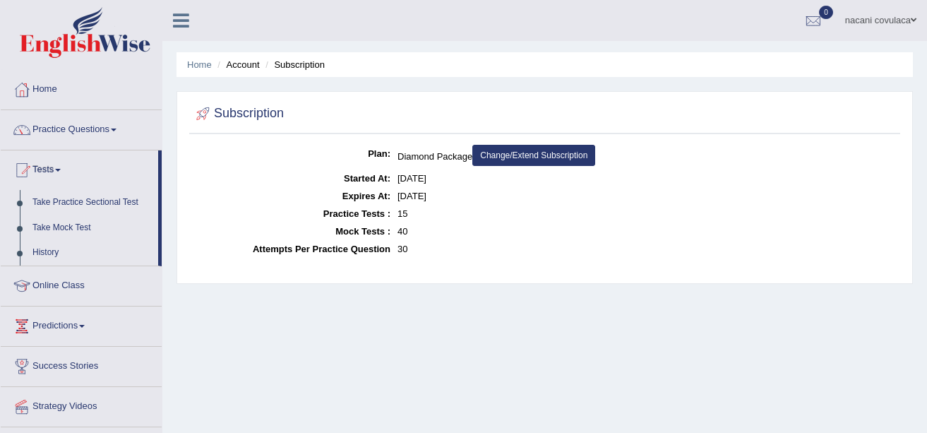
click at [443, 9] on ul "nacani covulaca Toggle navigation Username: nacani Access Type: Online Subscrip…" at bounding box center [659, 20] width 535 height 40
click at [445, 5] on ul "nacani covulaca Toggle navigation Username: nacani Access Type: Online Subscrip…" at bounding box center [659, 20] width 535 height 40
click at [446, 5] on ul "nacani covulaca Toggle navigation Username: nacani Access Type: Online Subscrip…" at bounding box center [659, 20] width 535 height 40
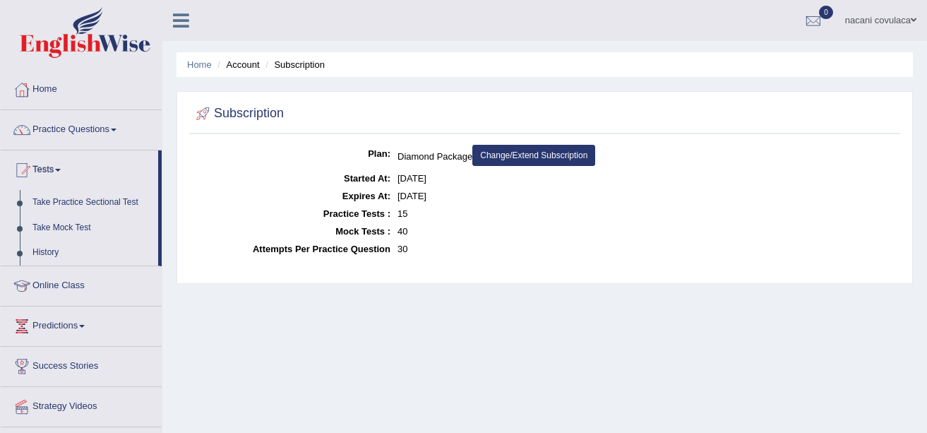
click at [446, 5] on ul "nacani covulaca Toggle navigation Username: nacani Access Type: Online Subscrip…" at bounding box center [659, 20] width 535 height 40
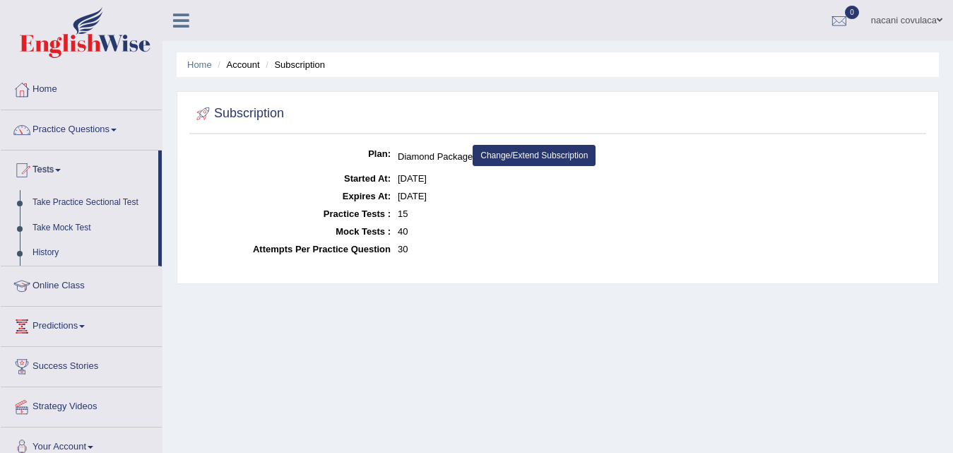
click at [443, 16] on ul "nacani covulaca Toggle navigation Username: nacani Access Type: Online Subscrip…" at bounding box center [676, 20] width 553 height 40
click at [443, 20] on ul "nacani covulaca Toggle navigation Username: nacani Access Type: Online Subscrip…" at bounding box center [676, 20] width 553 height 40
drag, startPoint x: 443, startPoint y: 20, endPoint x: 426, endPoint y: 12, distance: 18.6
click at [426, 12] on ul "nacani covulaca Toggle navigation Username: nacani Access Type: Online Subscrip…" at bounding box center [676, 20] width 553 height 40
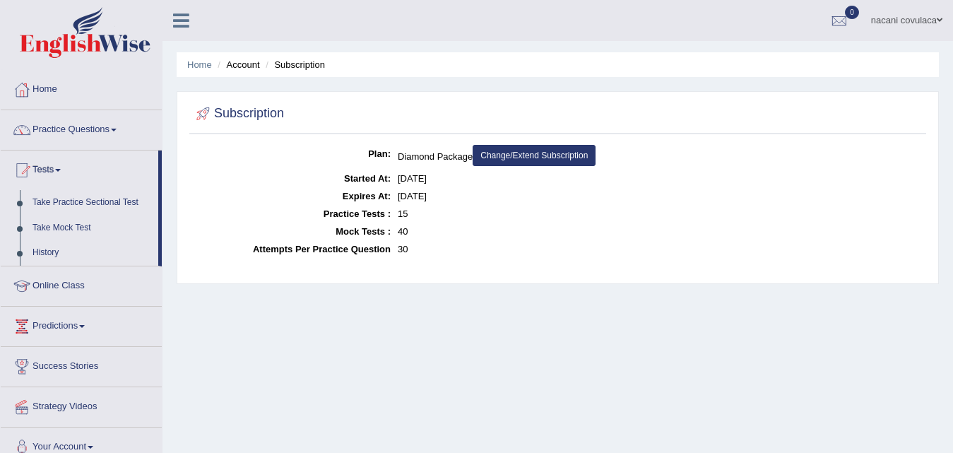
click at [425, 0] on html "Toggle navigation Home Practice Questions Speaking Practice Read Aloud Repeat S…" at bounding box center [476, 226] width 953 height 453
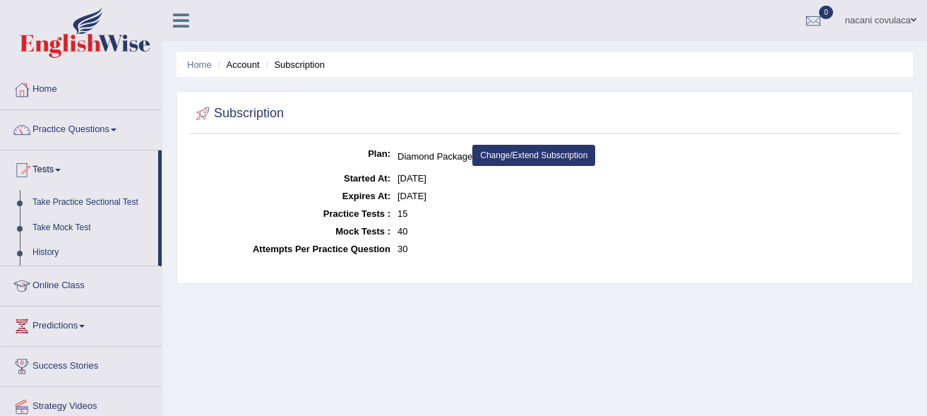
click at [708, 50] on div "Home Account Subscription Subscription Plan: Diamond Package Change/Extend Subs…" at bounding box center [544, 353] width 765 height 706
drag, startPoint x: 708, startPoint y: 50, endPoint x: 716, endPoint y: 56, distance: 9.6
click at [716, 56] on div "Home Account Subscription Subscription Plan: Diamond Package Change/Extend Subs…" at bounding box center [544, 353] width 765 height 706
click at [716, 55] on ul "Home Account Subscription" at bounding box center [545, 64] width 736 height 25
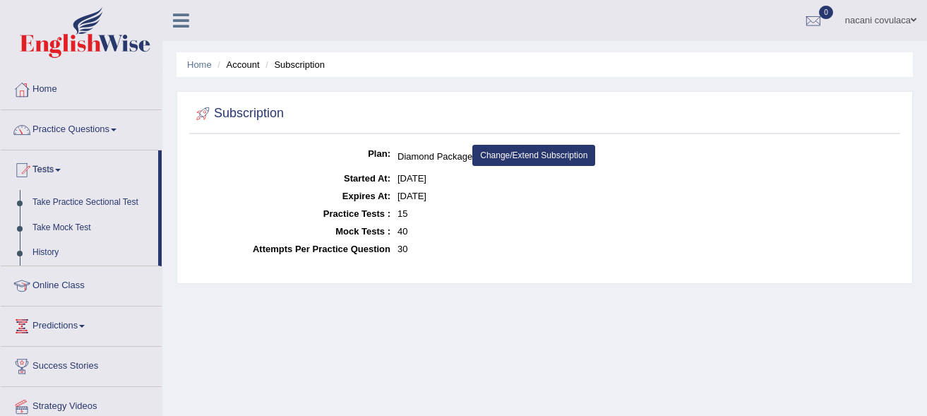
click at [715, 43] on div "Home Account Subscription Subscription Plan: Diamond Package Change/Extend Subs…" at bounding box center [544, 353] width 765 height 706
click at [718, 40] on div "Toggle navigation Home Practice Questions Speaking Practice Read Aloud Repeat S…" at bounding box center [463, 367] width 927 height 734
click at [718, 40] on div "nacani covulaca Toggle navigation Username: nacani Access Type: Online Subscrip…" at bounding box center [544, 20] width 765 height 41
click at [718, 40] on ul "nacani covulaca Toggle navigation Username: nacani Access Type: Online Subscrip…" at bounding box center [659, 20] width 535 height 40
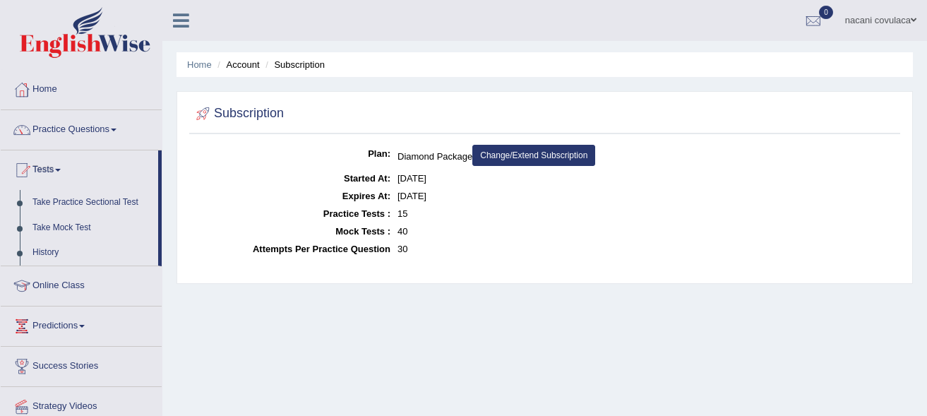
click at [717, 38] on ul "nacani covulaca Toggle navigation Username: nacani Access Type: Online Subscrip…" at bounding box center [659, 20] width 535 height 40
click at [716, 41] on div "Toggle navigation Home Practice Questions Speaking Practice Read Aloud Repeat S…" at bounding box center [463, 367] width 927 height 734
click at [716, 41] on div "Home Account Subscription Subscription Plan: Diamond Package Change/Extend Subs…" at bounding box center [544, 353] width 765 height 706
click at [723, 40] on div "nacani covulaca Toggle navigation Username: nacani Access Type: Online Subscrip…" at bounding box center [544, 20] width 765 height 41
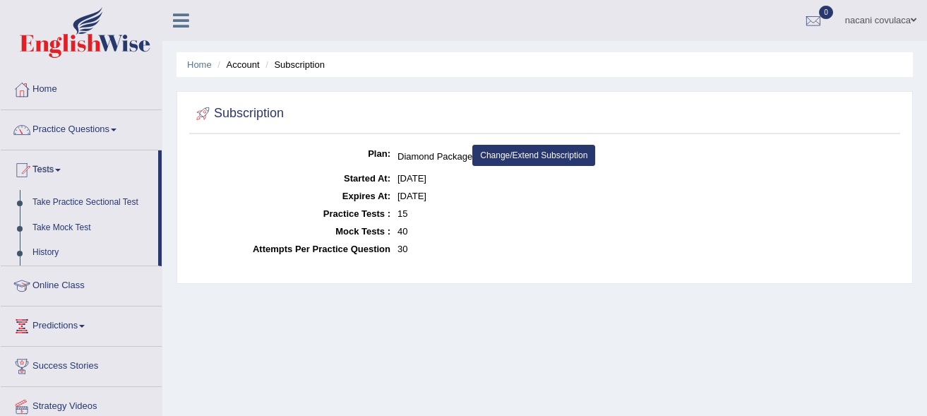
click at [723, 40] on div "nacani covulaca Toggle navigation Username: nacani Access Type: Online Subscrip…" at bounding box center [544, 20] width 765 height 41
click at [722, 41] on div "Home Account Subscription Subscription Plan: Diamond Package Change/Extend Subs…" at bounding box center [544, 353] width 765 height 706
click at [722, 42] on div "Home Account Subscription Subscription Plan: Diamond Package Change/Extend Subs…" at bounding box center [544, 353] width 765 height 706
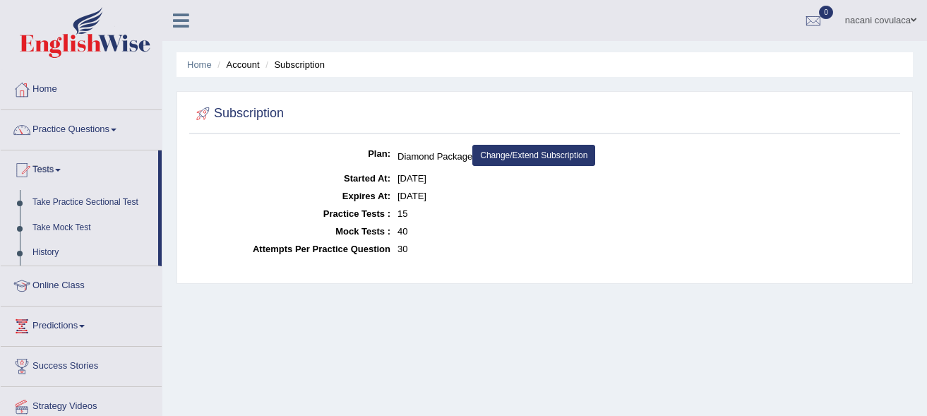
click at [722, 42] on div "Home Account Subscription Subscription Plan: Diamond Package Change/Extend Subs…" at bounding box center [544, 353] width 765 height 706
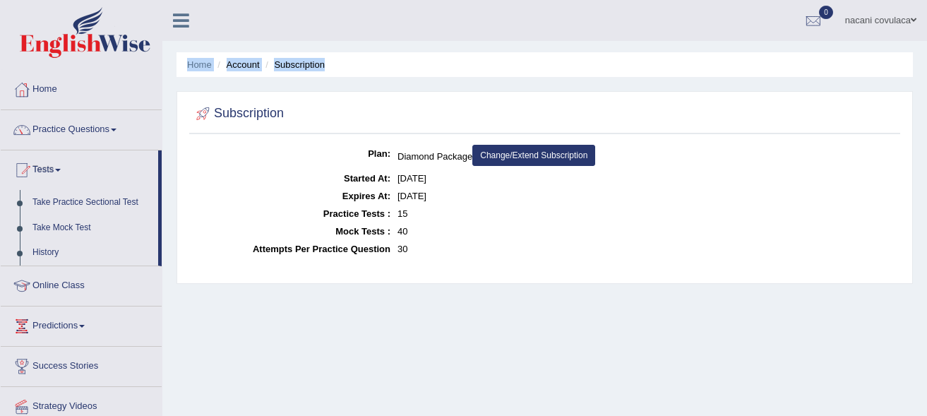
click at [722, 42] on div "Home Account Subscription Subscription Plan: Diamond Package Change/Extend Subs…" at bounding box center [544, 353] width 765 height 706
click at [723, 42] on div "Home Account Subscription Subscription Plan: Diamond Package Change/Extend Subs…" at bounding box center [544, 353] width 765 height 706
click at [722, 39] on div "Toggle navigation Home Practice Questions Speaking Practice Read Aloud Repeat S…" at bounding box center [463, 367] width 927 height 734
click at [722, 39] on ul "nacani covulaca Toggle navigation Username: nacani Access Type: Online Subscrip…" at bounding box center [659, 20] width 535 height 40
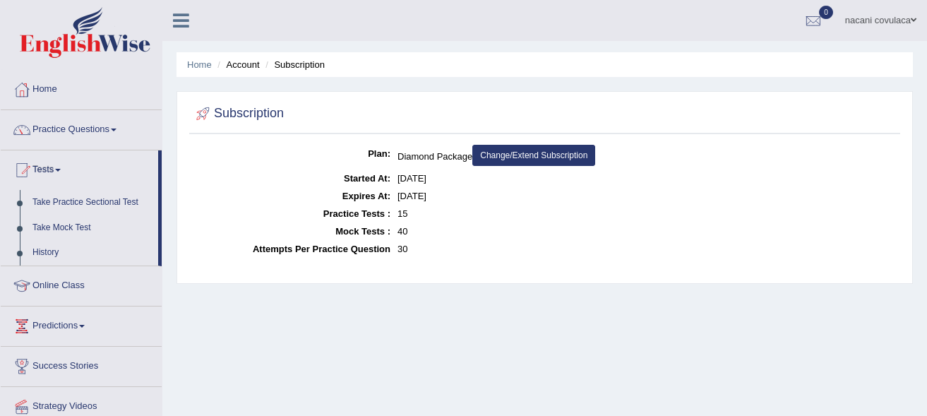
click at [722, 39] on ul "nacani covulaca Toggle navigation Username: nacani Access Type: Online Subscrip…" at bounding box center [659, 20] width 535 height 40
click at [722, 35] on ul "nacani covulaca Toggle navigation Username: nacani Access Type: Online Subscrip…" at bounding box center [659, 20] width 535 height 40
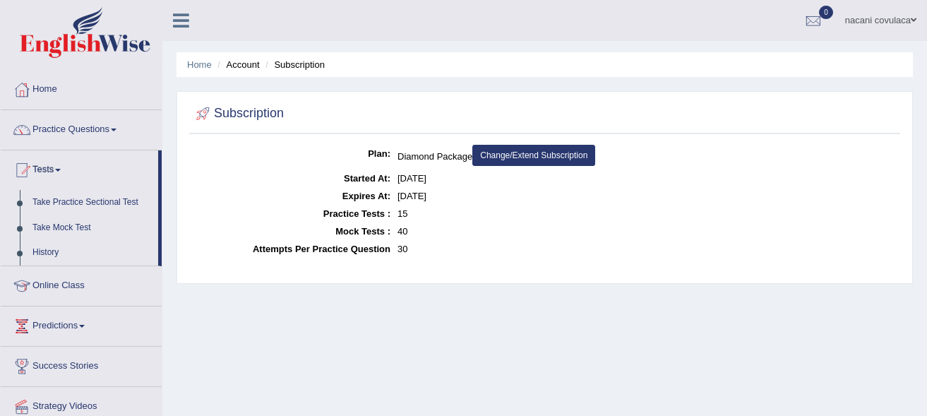
click at [721, 40] on ul "nacani covulaca Toggle navigation Username: nacani Access Type: Online Subscrip…" at bounding box center [659, 20] width 535 height 40
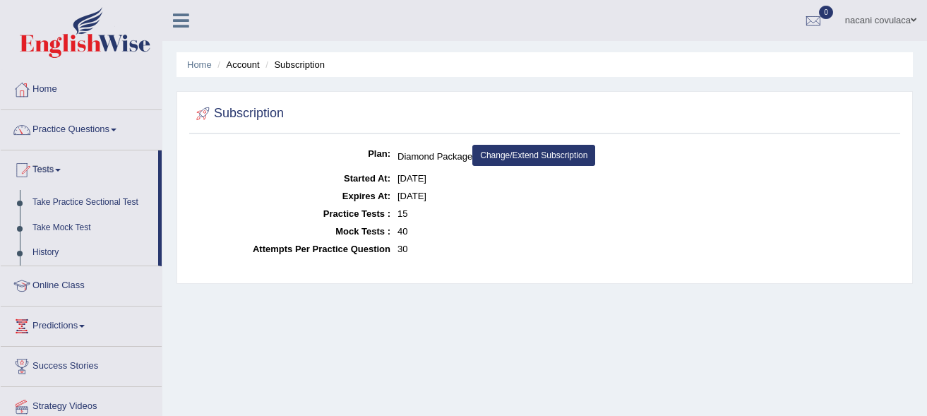
click at [721, 40] on ul "nacani covulaca Toggle navigation Username: nacani Access Type: Online Subscrip…" at bounding box center [659, 20] width 535 height 40
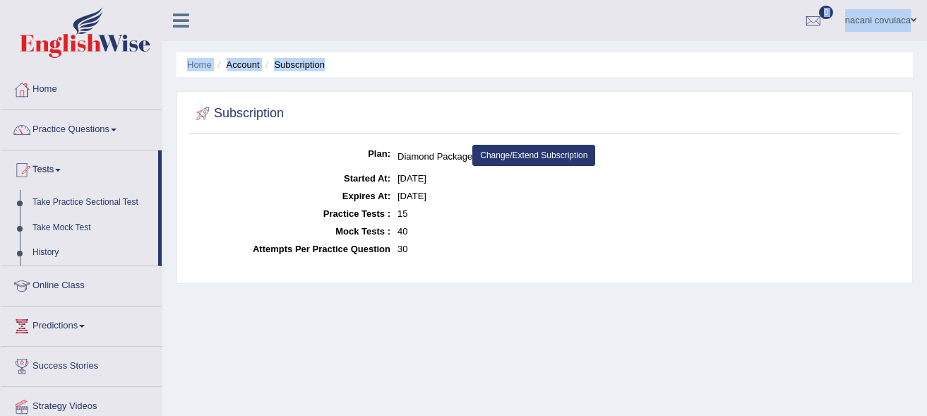
click at [721, 40] on div "Toggle navigation Home Practice Questions Speaking Practice Read Aloud Repeat S…" at bounding box center [463, 367] width 927 height 734
click at [721, 40] on div "nacani covulaca Toggle navigation Username: nacani Access Type: Online Subscrip…" at bounding box center [544, 20] width 765 height 41
drag, startPoint x: 721, startPoint y: 40, endPoint x: 717, endPoint y: 28, distance: 12.5
click at [717, 28] on div "nacani covulaca Toggle navigation Username: nacani Access Type: Online Subscrip…" at bounding box center [544, 20] width 765 height 41
click at [717, 28] on ul "nacani covulaca Toggle navigation Username: nacani Access Type: Online Subscrip…" at bounding box center [659, 20] width 535 height 40
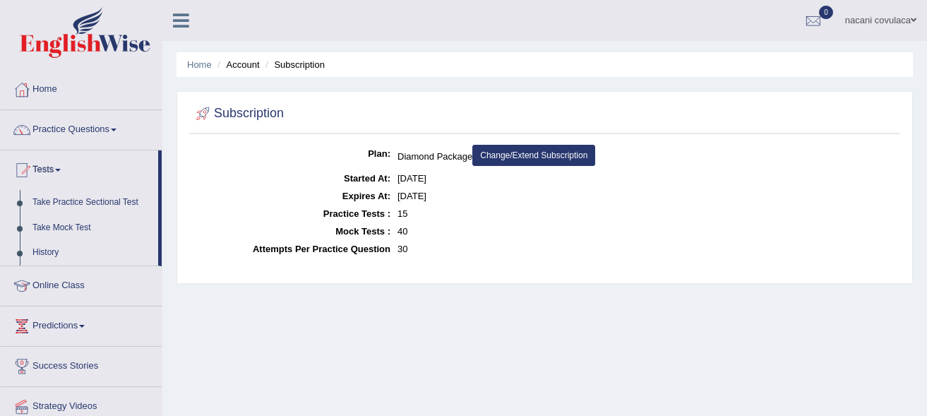
click at [717, 28] on ul "nacani covulaca Toggle navigation Username: nacani Access Type: Online Subscrip…" at bounding box center [659, 20] width 535 height 40
drag, startPoint x: 717, startPoint y: 28, endPoint x: 717, endPoint y: 18, distance: 9.9
click at [717, 18] on ul "nacani covulaca Toggle navigation Username: nacani Access Type: Online Subscrip…" at bounding box center [659, 20] width 535 height 40
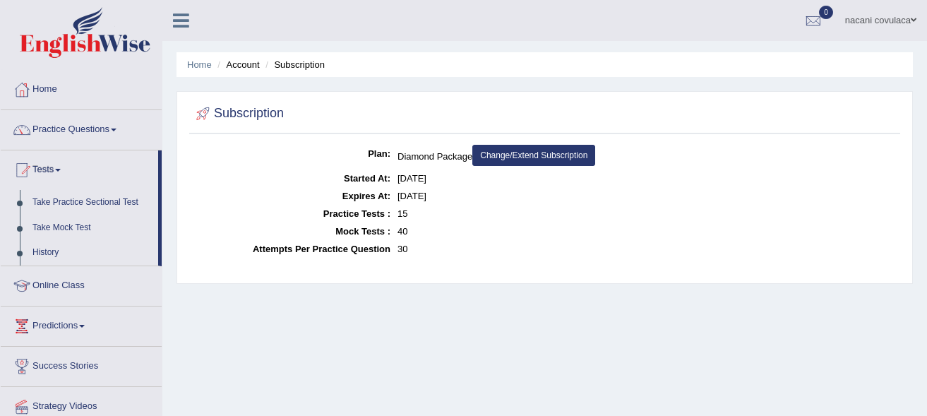
click at [717, 18] on ul "nacani covulaca Toggle navigation Username: nacani Access Type: Online Subscrip…" at bounding box center [659, 20] width 535 height 40
click at [733, 18] on ul "nacani covulaca Toggle navigation Username: nacani Access Type: Online Subscrip…" at bounding box center [659, 20] width 535 height 40
click at [733, 16] on ul "nacani covulaca Toggle navigation Username: nacani Access Type: Online Subscrip…" at bounding box center [659, 20] width 535 height 40
click at [733, 18] on ul "nacani covulaca Toggle navigation Username: nacani Access Type: Online Subscrip…" at bounding box center [659, 20] width 535 height 40
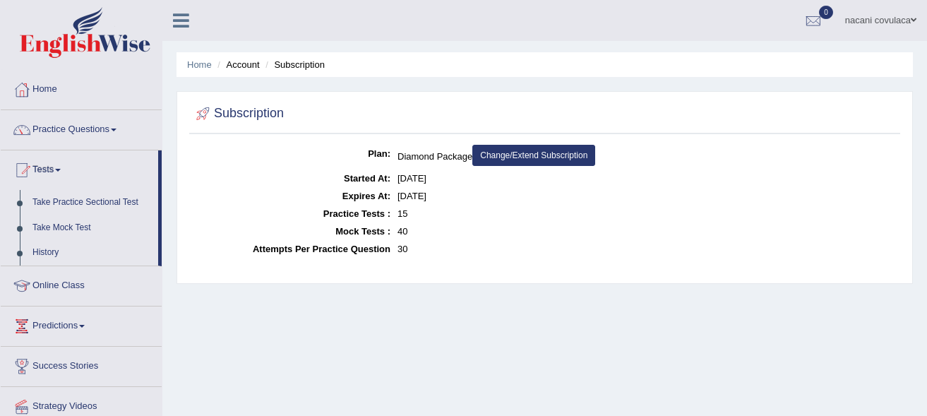
click at [732, 27] on ul "nacani covulaca Toggle navigation Username: nacani Access Type: Online Subscrip…" at bounding box center [659, 20] width 535 height 40
drag, startPoint x: 732, startPoint y: 27, endPoint x: 720, endPoint y: 2, distance: 27.5
click at [720, 2] on ul "nacani covulaca Toggle navigation Username: nacani Access Type: Online Subscrip…" at bounding box center [659, 20] width 535 height 40
click at [724, 1] on ul "nacani covulaca Toggle navigation Username: nacani Access Type: Online Subscrip…" at bounding box center [659, 20] width 535 height 40
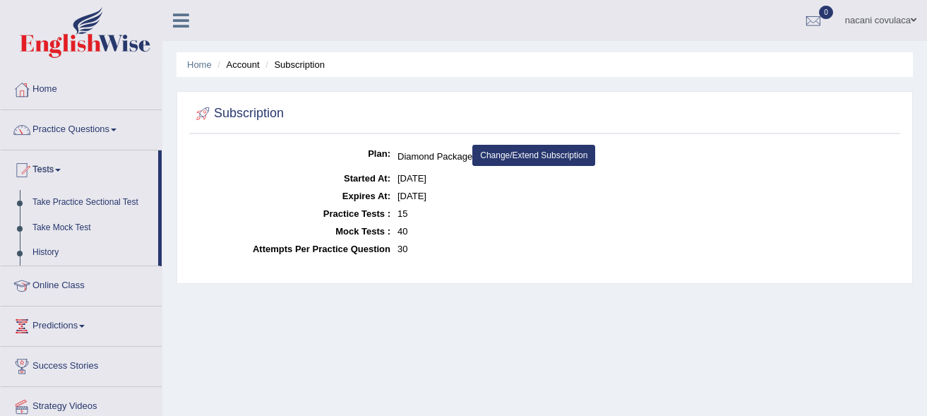
click at [724, 1] on ul "nacani covulaca Toggle navigation Username: nacani Access Type: Online Subscrip…" at bounding box center [659, 20] width 535 height 40
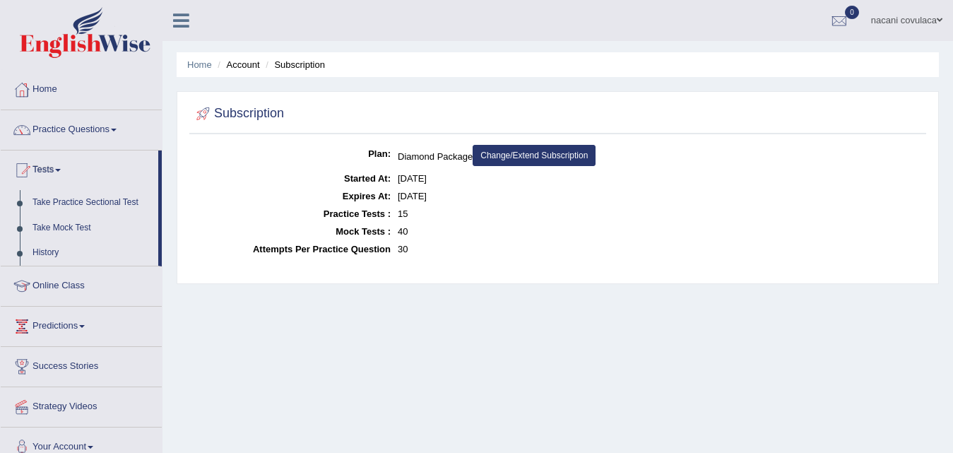
click at [772, 17] on ul "nacani covulaca Toggle navigation Username: nacani Access Type: Online Subscrip…" at bounding box center [676, 20] width 553 height 40
drag, startPoint x: 772, startPoint y: 17, endPoint x: 828, endPoint y: 18, distance: 55.8
click at [787, 15] on ul "nacani covulaca Toggle navigation Username: nacani Access Type: Online Subscrip…" at bounding box center [676, 20] width 553 height 40
click at [828, 18] on ul "nacani covulaca Toggle navigation Username: nacani Access Type: Online Subscrip…" at bounding box center [676, 20] width 553 height 40
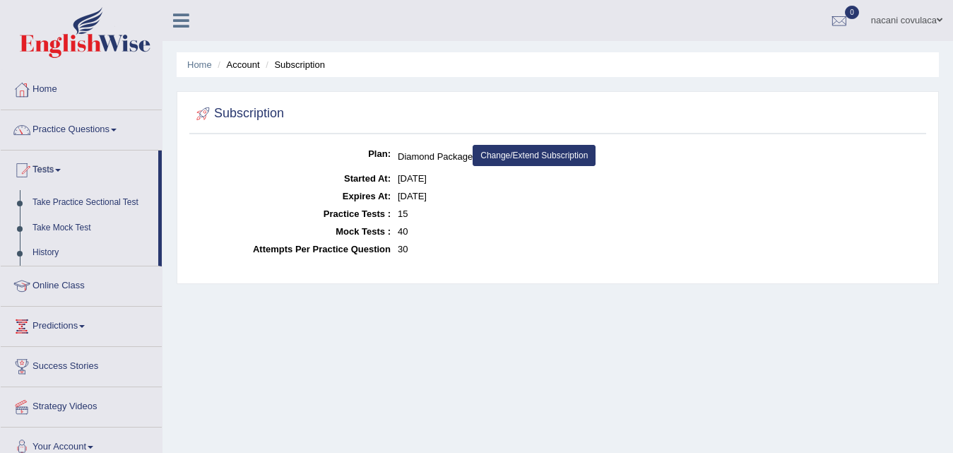
click at [828, 18] on div at bounding box center [838, 21] width 21 height 21
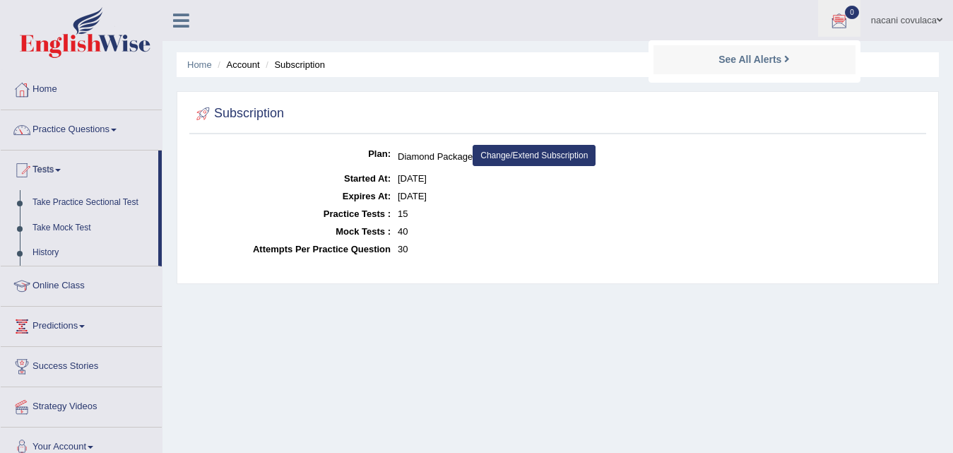
click at [828, 19] on div at bounding box center [838, 21] width 21 height 21
click at [830, 22] on div at bounding box center [838, 21] width 21 height 21
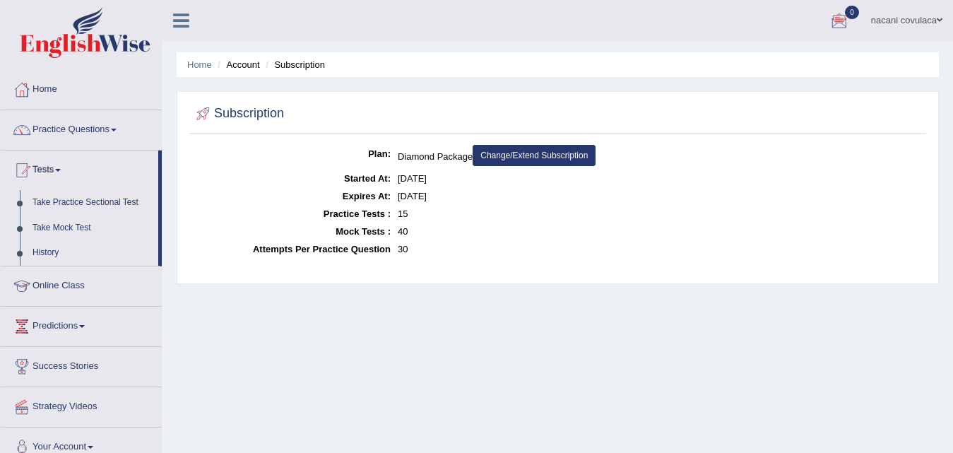
click at [830, 21] on div at bounding box center [838, 21] width 21 height 21
click at [833, 18] on div at bounding box center [838, 21] width 21 height 21
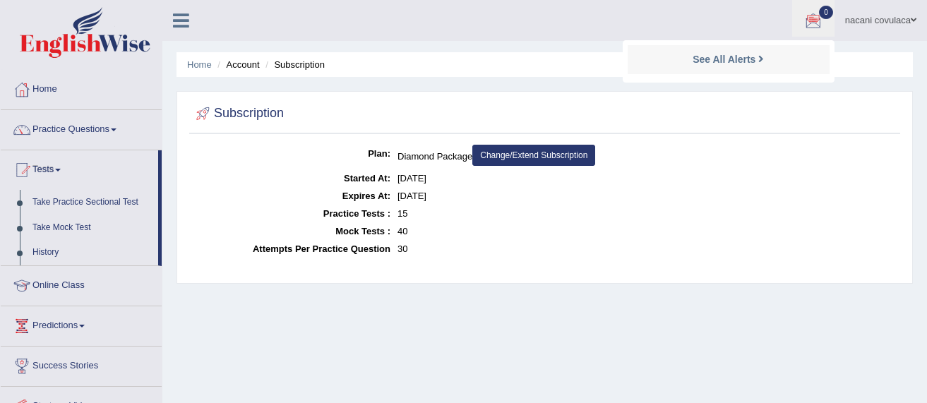
click at [840, 5] on link "nacani covulaca" at bounding box center [881, 18] width 92 height 37
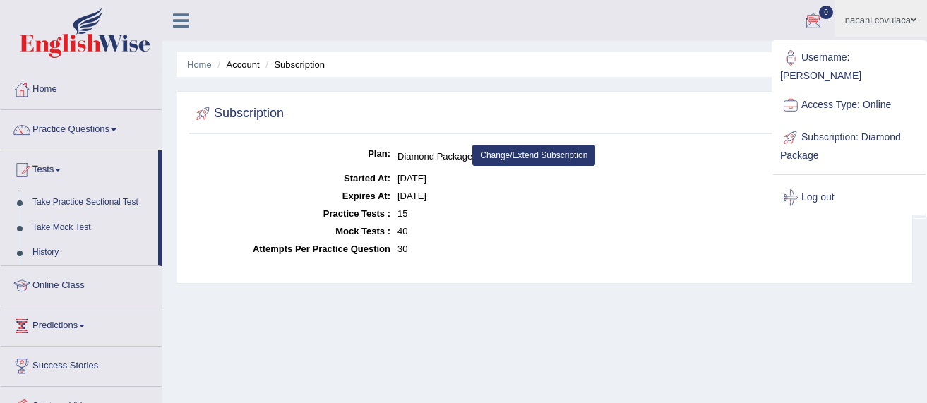
click at [819, 0] on link "0" at bounding box center [813, 18] width 42 height 37
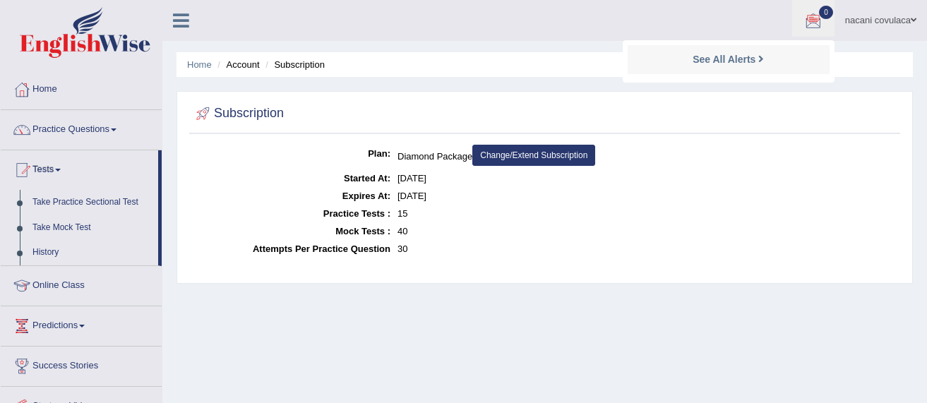
click at [819, 0] on link "0" at bounding box center [813, 18] width 42 height 37
click at [835, 19] on link "nacani covulaca" at bounding box center [881, 18] width 92 height 37
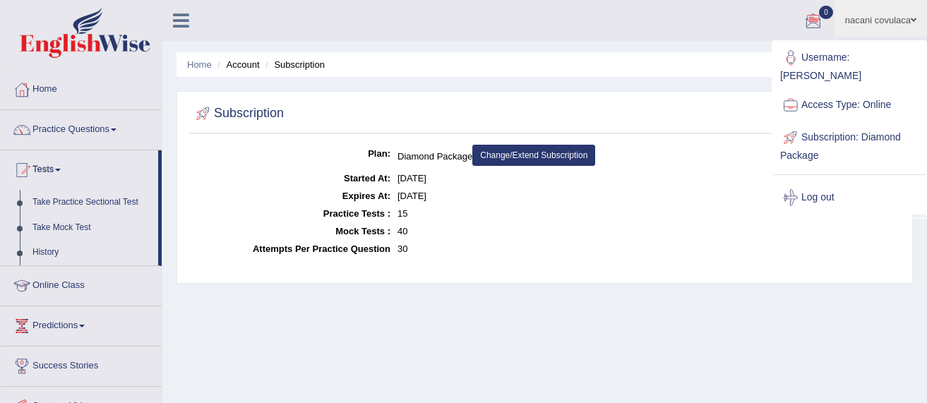
click at [835, 19] on link "nacani covulaca" at bounding box center [881, 18] width 92 height 37
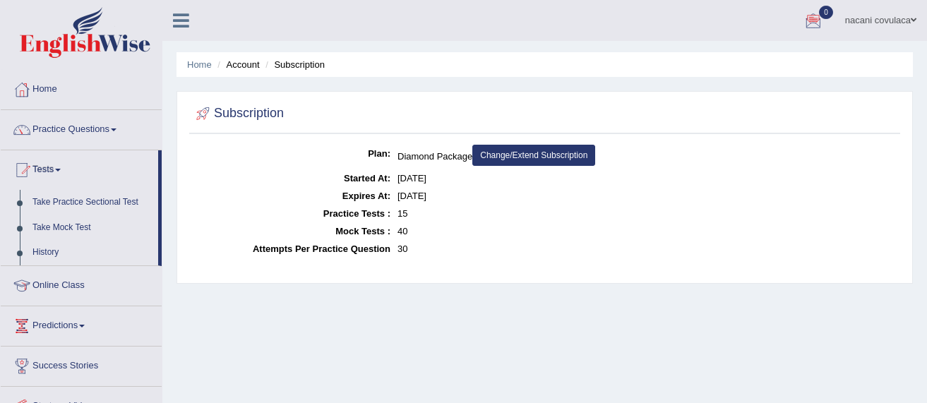
click at [852, 71] on ul "Home Account Subscription" at bounding box center [545, 64] width 736 height 25
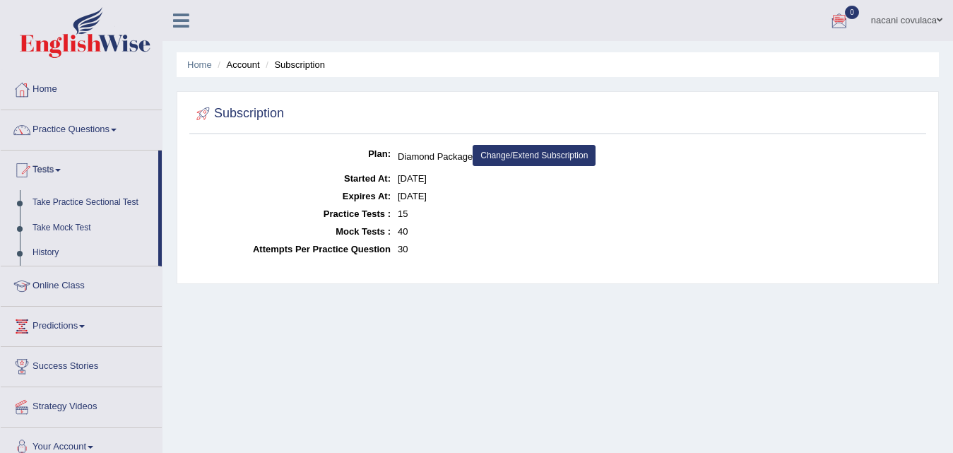
click at [499, 148] on link "Change/Extend Subscription" at bounding box center [533, 155] width 123 height 21
click at [92, 132] on link "Practice Questions" at bounding box center [81, 127] width 161 height 35
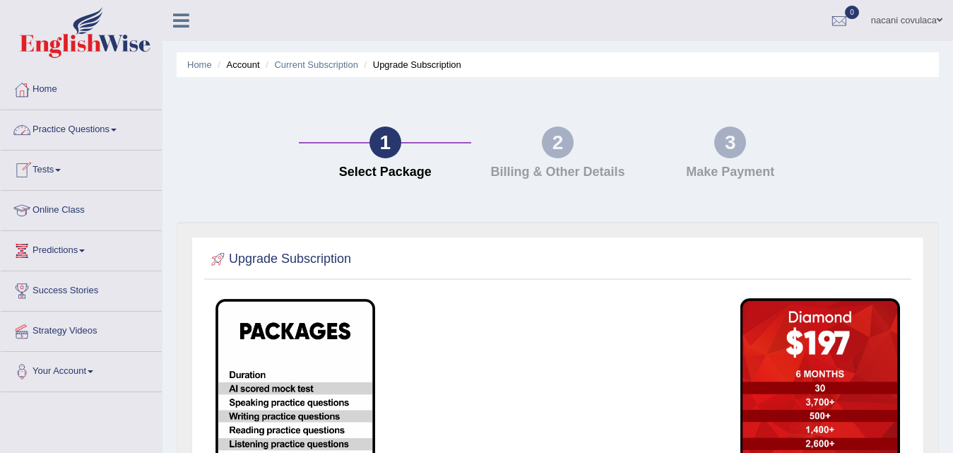
click at [60, 168] on link "Tests" at bounding box center [81, 167] width 161 height 35
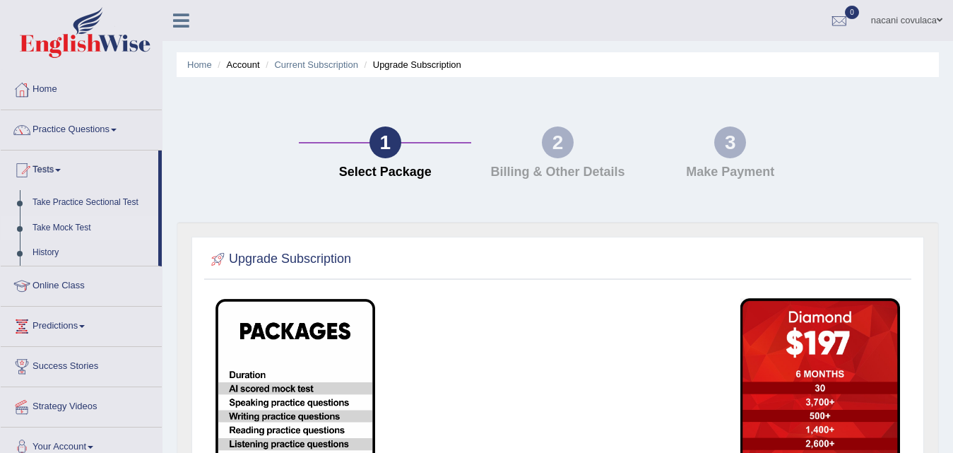
click at [59, 227] on link "Take Mock Test" at bounding box center [92, 227] width 132 height 25
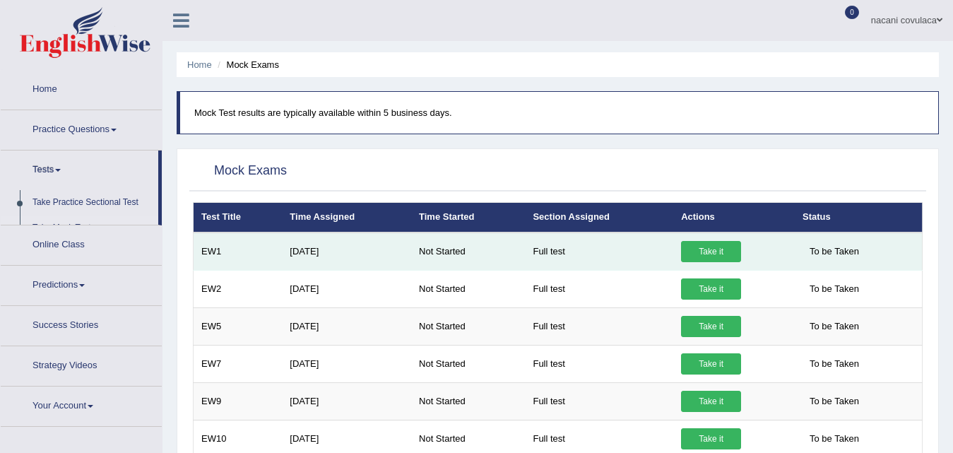
click at [710, 250] on link "Take it" at bounding box center [711, 251] width 60 height 21
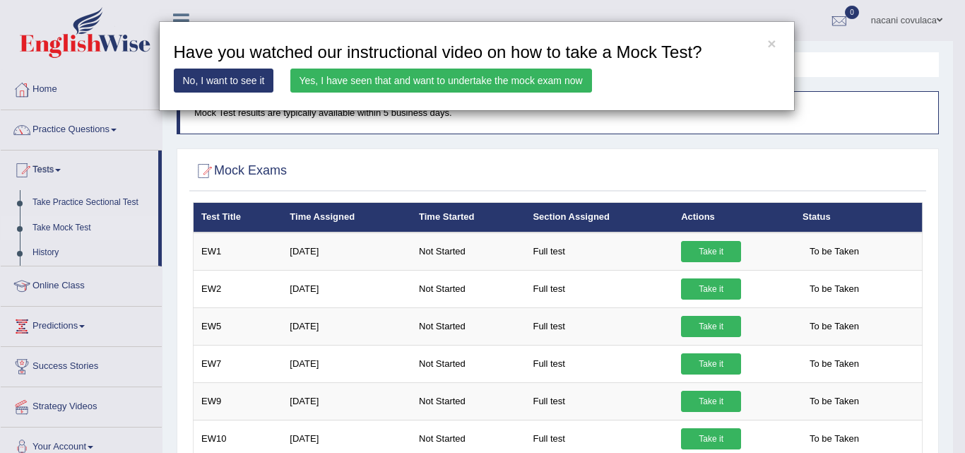
drag, startPoint x: 492, startPoint y: 96, endPoint x: 489, endPoint y: 85, distance: 11.8
click at [489, 85] on div "× Have you watched our instructional video on how to take a Mock Test? No, I wa…" at bounding box center [476, 66] width 635 height 90
click at [489, 85] on link "Yes, I have seen that and want to undertake the mock exam now" at bounding box center [441, 80] width 302 height 24
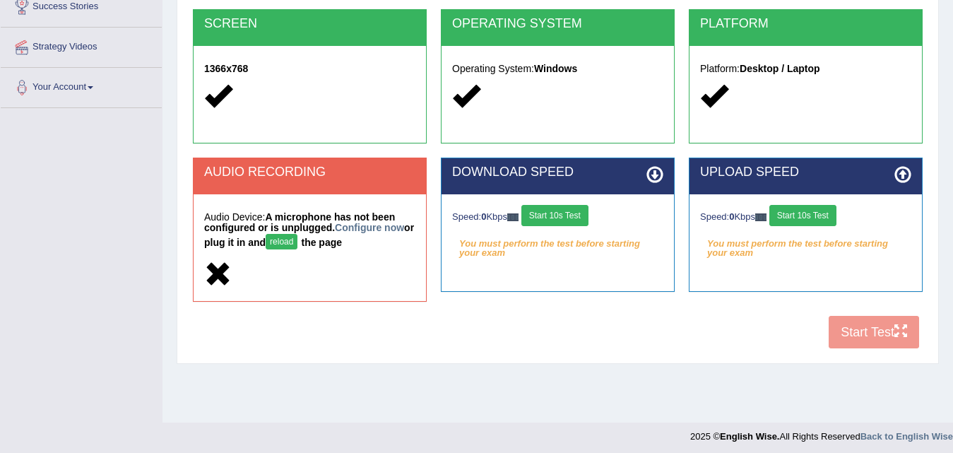
scroll to position [289, 0]
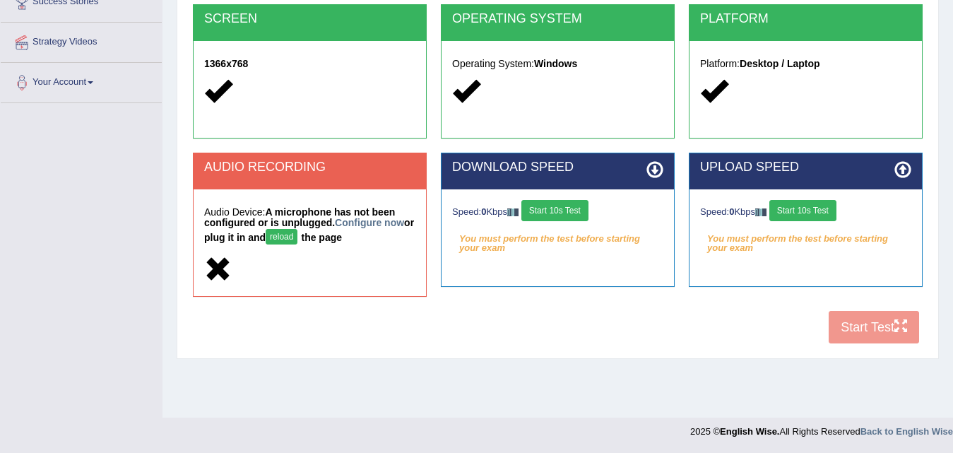
click at [549, 213] on button "Start 10s Test" at bounding box center [554, 210] width 67 height 21
click at [653, 169] on icon at bounding box center [654, 169] width 17 height 17
click at [653, 167] on icon at bounding box center [654, 169] width 17 height 17
click at [883, 330] on div "COOKIES Cookies Enabled JAVASCRIPT Javascript Enabled BROWSER Browser: Chrome S…" at bounding box center [557, 103] width 736 height 495
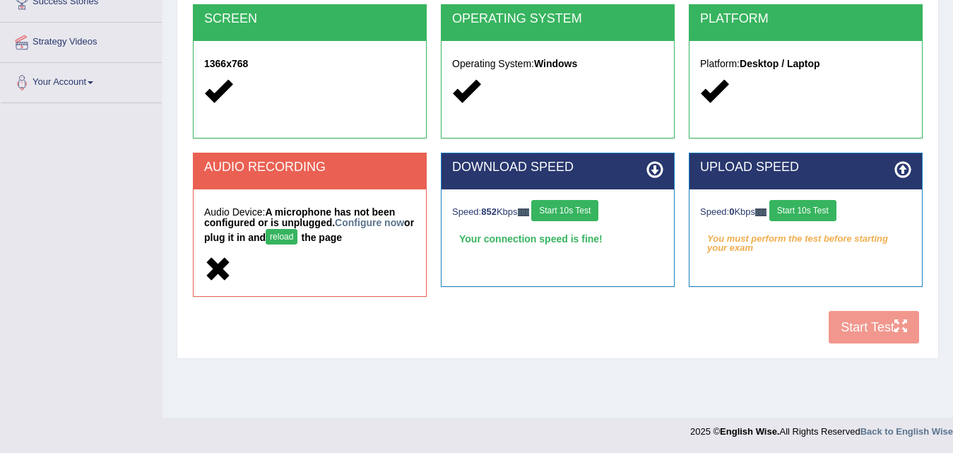
click at [281, 235] on button "reload" at bounding box center [281, 237] width 32 height 16
click at [297, 242] on button "reload" at bounding box center [281, 237] width 32 height 16
click at [739, 357] on div "System Requirements Test [GEOGRAPHIC_DATA] Cookies Enabled JAVASCRIPT Javascrip…" at bounding box center [558, 80] width 762 height 556
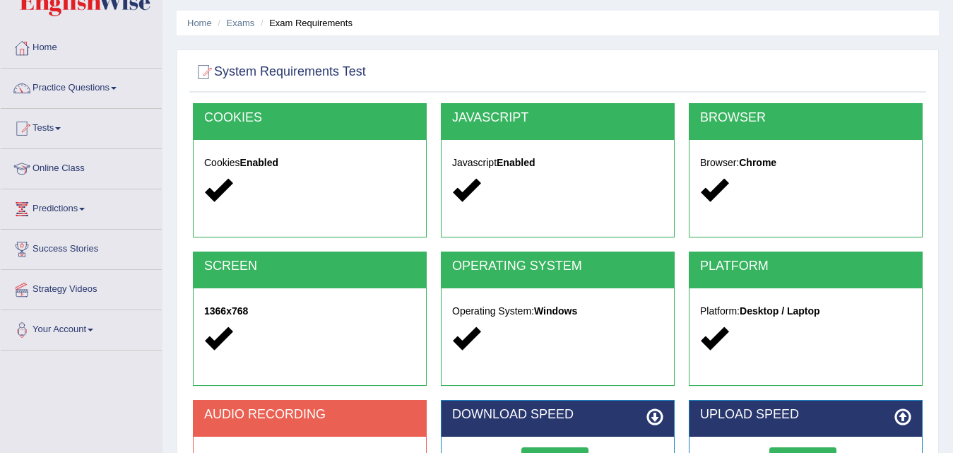
scroll to position [35, 0]
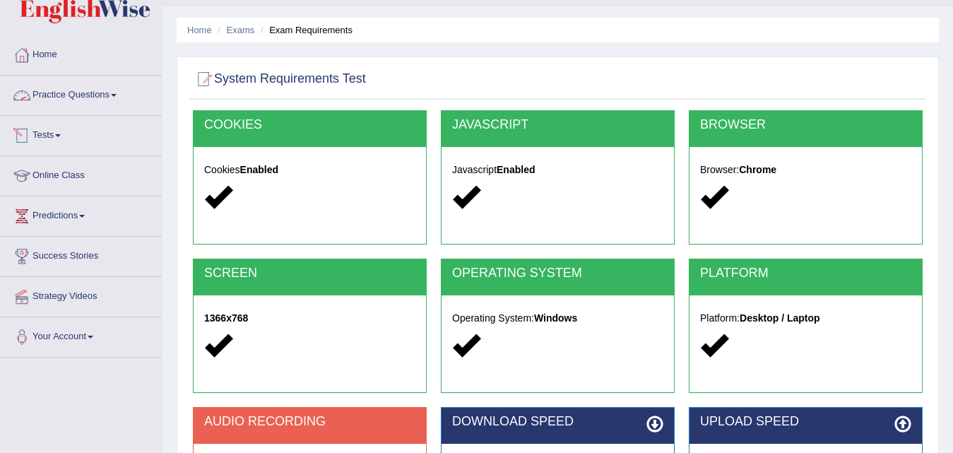
click at [59, 131] on link "Tests" at bounding box center [81, 133] width 161 height 35
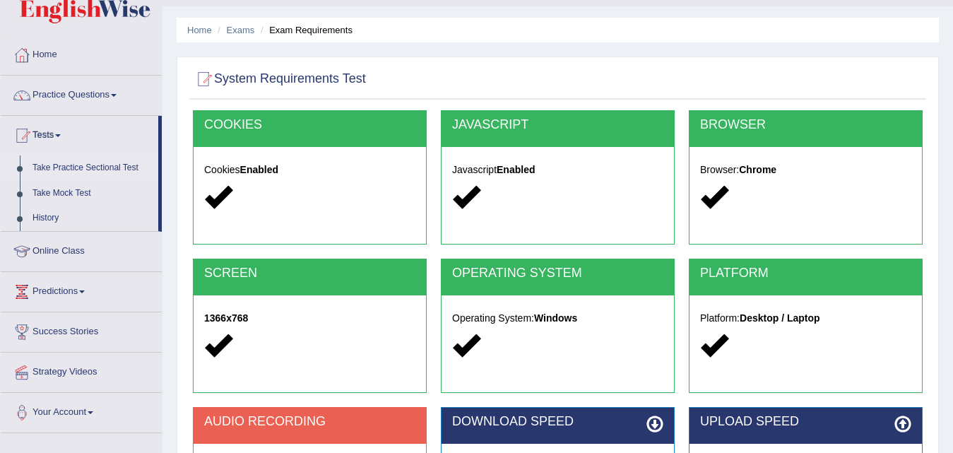
click at [63, 169] on link "Take Practice Sectional Test" at bounding box center [92, 167] width 132 height 25
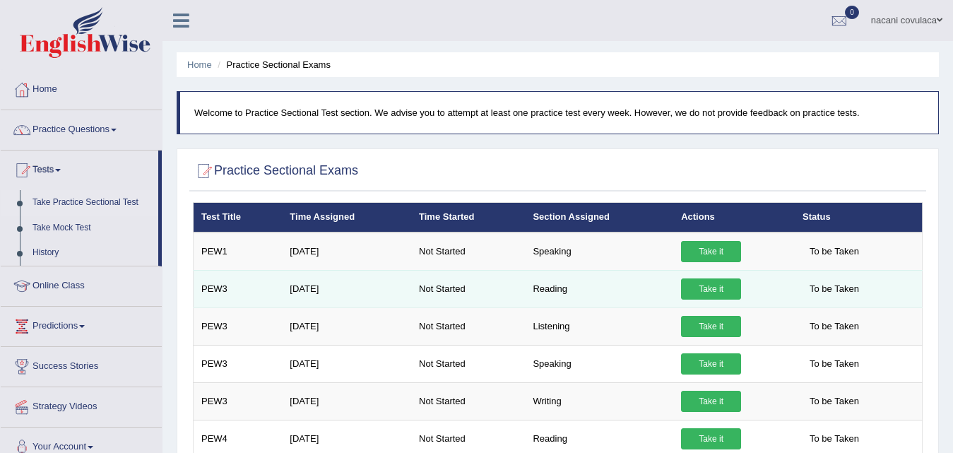
click at [705, 290] on link "Take it" at bounding box center [711, 288] width 60 height 21
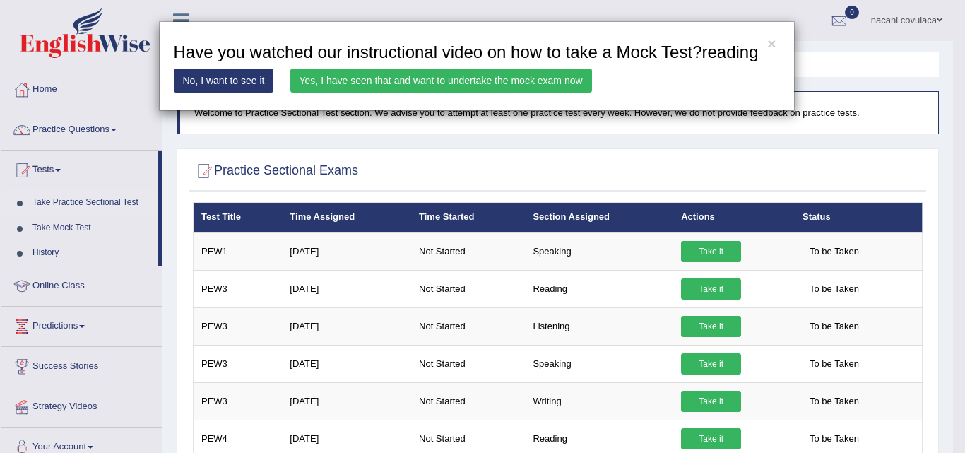
click at [473, 78] on link "Yes, I have seen that and want to undertake the mock exam now" at bounding box center [441, 80] width 302 height 24
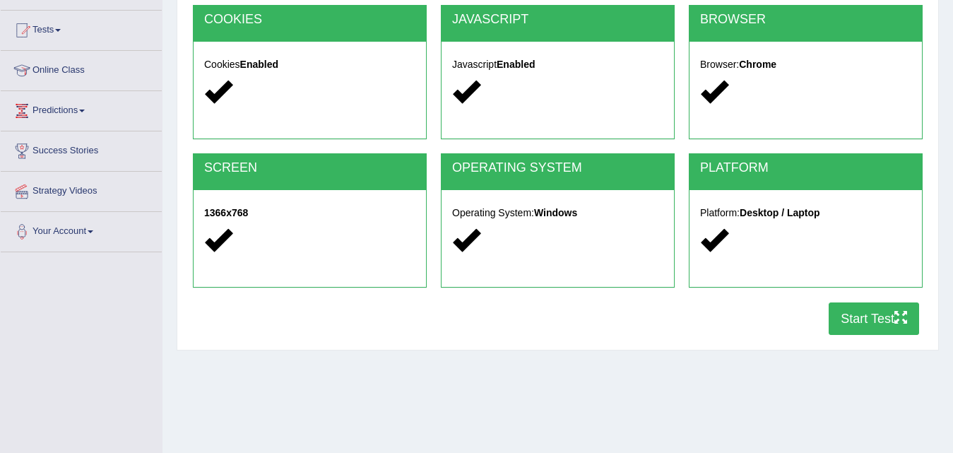
scroll to position [169, 0]
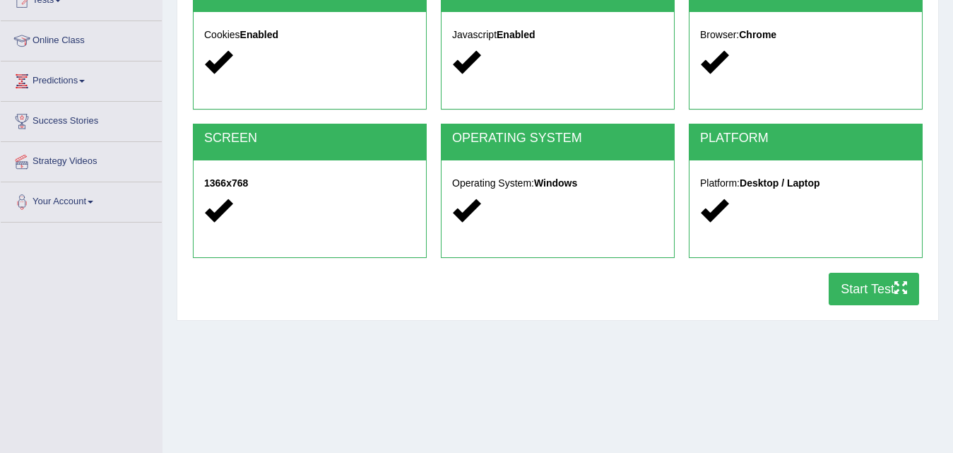
click at [882, 292] on button "Start Test" at bounding box center [873, 289] width 90 height 32
